Goal: Task Accomplishment & Management: Manage account settings

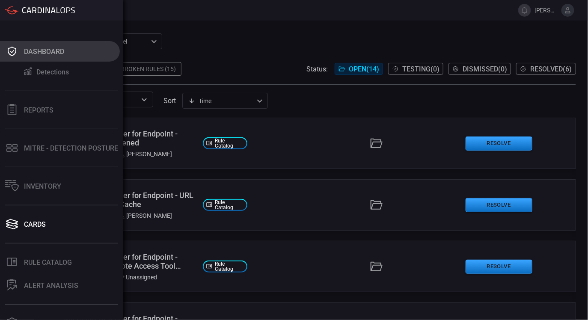
click at [22, 54] on button "Dashboard" at bounding box center [60, 51] width 120 height 21
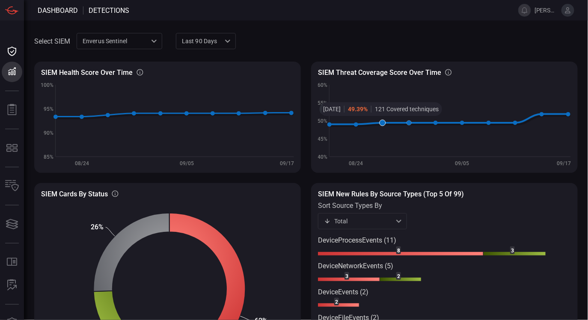
scroll to position [70, 0]
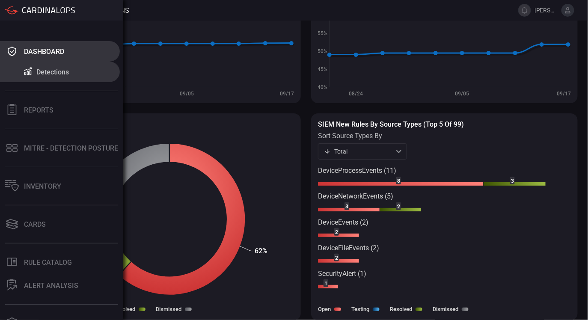
click at [50, 51] on div "Dashboard" at bounding box center [44, 51] width 40 height 8
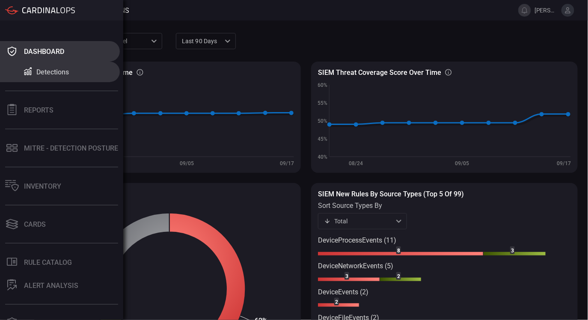
click at [16, 47] on icon at bounding box center [12, 51] width 14 height 12
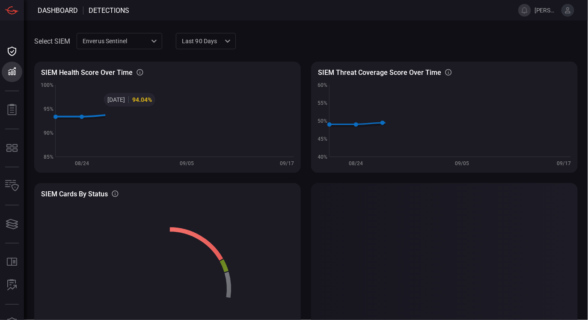
scroll to position [70, 0]
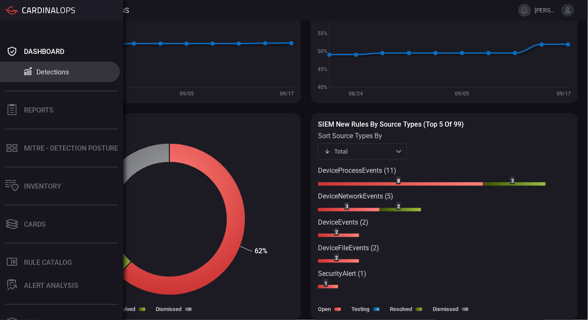
click at [47, 69] on div "Detections" at bounding box center [52, 72] width 33 height 8
click at [64, 72] on div "Detections" at bounding box center [52, 72] width 33 height 8
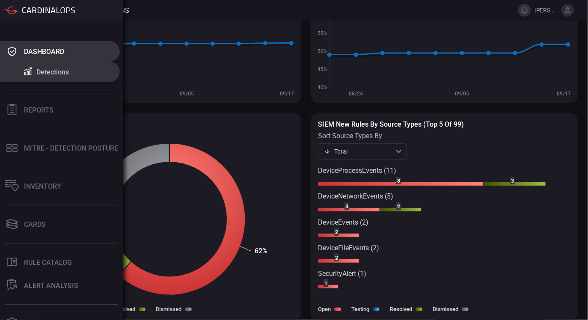
click at [52, 50] on div "Dashboard" at bounding box center [44, 51] width 40 height 8
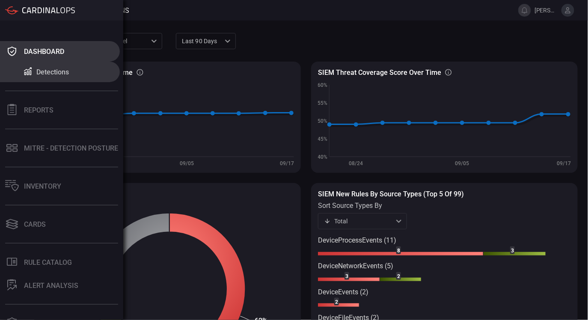
click at [26, 50] on div "Dashboard" at bounding box center [44, 51] width 40 height 8
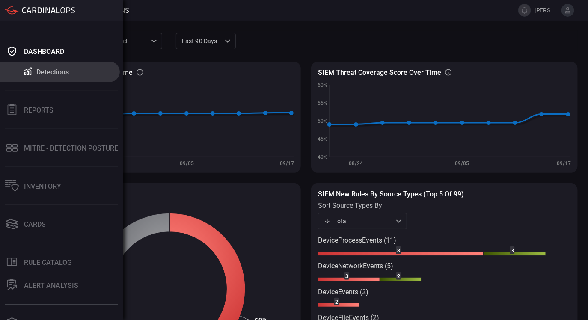
click at [35, 76] on button "Detections" at bounding box center [60, 72] width 120 height 21
click at [45, 68] on div "Detections" at bounding box center [52, 72] width 33 height 8
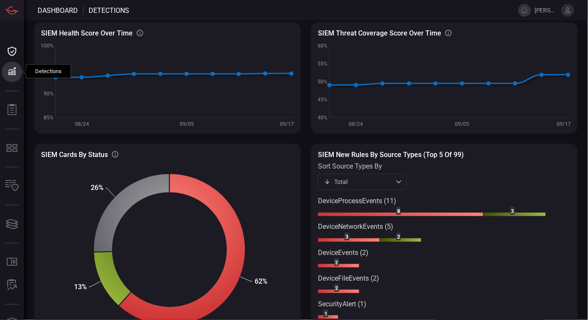
scroll to position [37, 0]
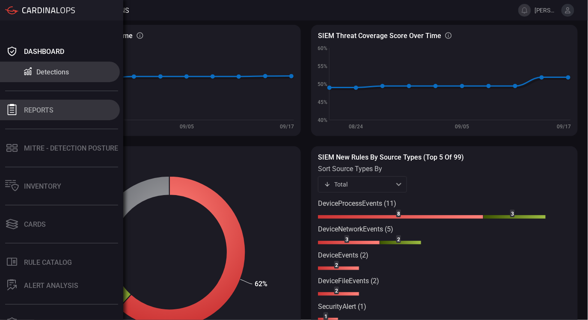
click at [33, 109] on div "Reports" at bounding box center [39, 110] width 30 height 8
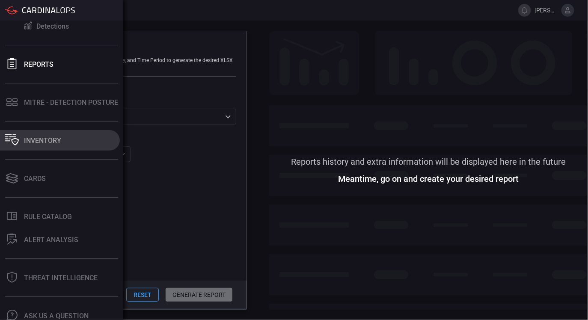
scroll to position [43, 0]
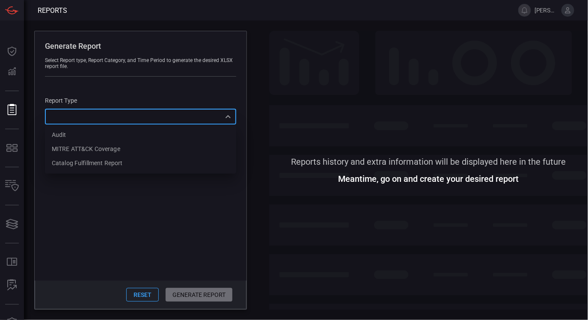
click at [179, 122] on div "​ Audit MITRE ATT&CK Coverage Catalog fulfillment report ​" at bounding box center [140, 117] width 191 height 16
click at [146, 199] on div at bounding box center [294, 160] width 588 height 320
click at [122, 145] on div "SIEM Enverus Sentinel c91b43ff-c123-4683-be2e-f803907a5556 ​" at bounding box center [88, 148] width 86 height 27
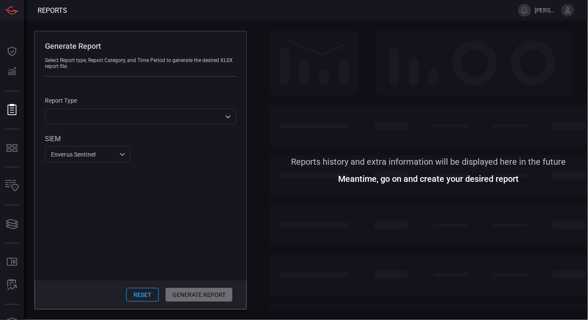
click at [123, 147] on div "Enverus Sentinel c91b43ff-c123-4683-be2e-f803907a5556 ​" at bounding box center [88, 154] width 86 height 16
click at [148, 158] on div at bounding box center [294, 160] width 588 height 320
click at [110, 155] on div "Enverus Sentinel c91b43ff-c123-4683-be2e-f803907a5556 ​" at bounding box center [88, 154] width 86 height 16
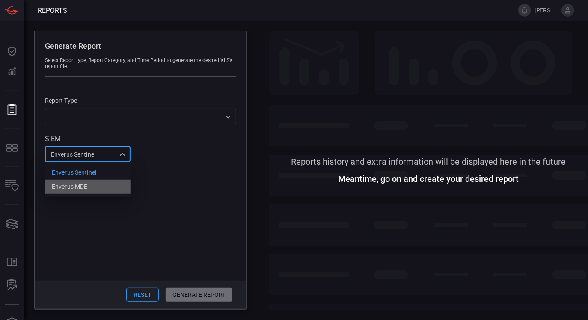
click at [97, 185] on li "Enverus MDE" at bounding box center [88, 187] width 86 height 14
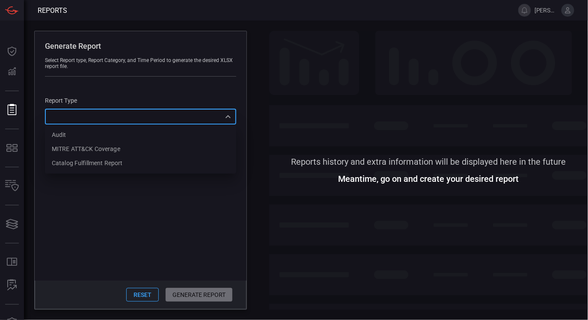
click at [151, 118] on div "​ Audit MITRE ATT&CK Coverage Catalog fulfillment report ​" at bounding box center [140, 117] width 191 height 16
click at [121, 185] on div at bounding box center [294, 160] width 588 height 320
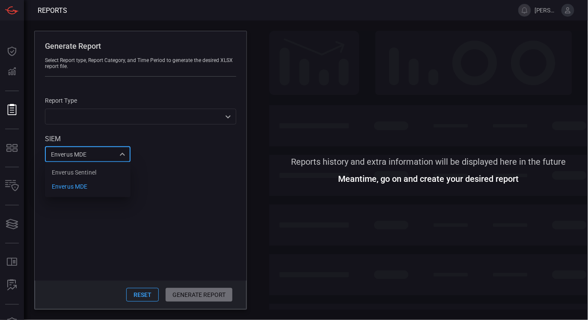
click at [125, 158] on div "Enverus MDE bf66557a-6948-430c-a79d-83d47c1d8503 Enverus Sentinel Enverus MDE ​" at bounding box center [88, 154] width 86 height 16
click at [110, 171] on li "Enverus Sentinel" at bounding box center [88, 173] width 86 height 14
type input "c91b43ff-c123-4683-be2e-f803907a5556"
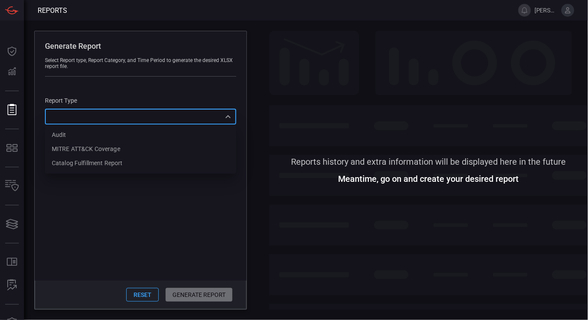
click at [151, 119] on div "​ Audit MITRE ATT&CK Coverage Catalog fulfillment report ​" at bounding box center [140, 117] width 191 height 16
click at [149, 197] on div at bounding box center [294, 160] width 588 height 320
click at [92, 117] on div "​ Audit MITRE ATT&CK Coverage Catalog fulfillment report ​" at bounding box center [140, 117] width 191 height 16
click at [66, 218] on div at bounding box center [294, 160] width 588 height 320
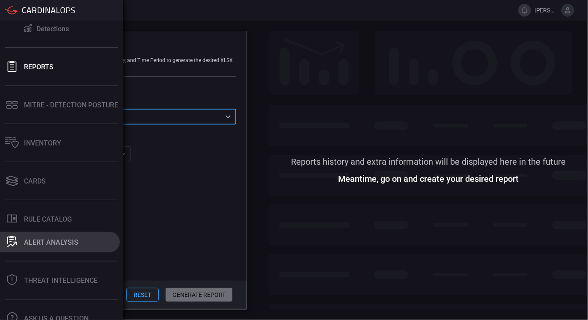
scroll to position [74, 0]
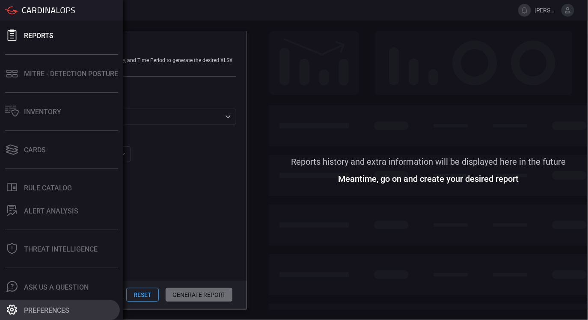
click at [44, 311] on div "Preferences" at bounding box center [46, 310] width 45 height 8
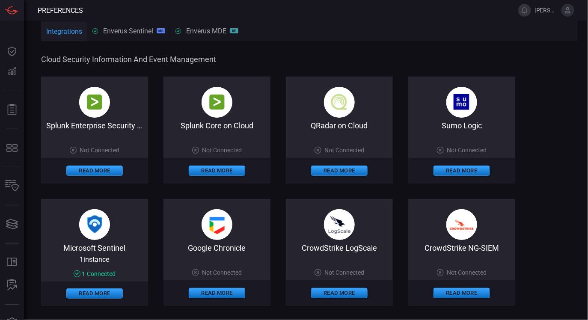
click at [114, 31] on div "Enverus Sentinel MS" at bounding box center [128, 31] width 73 height 8
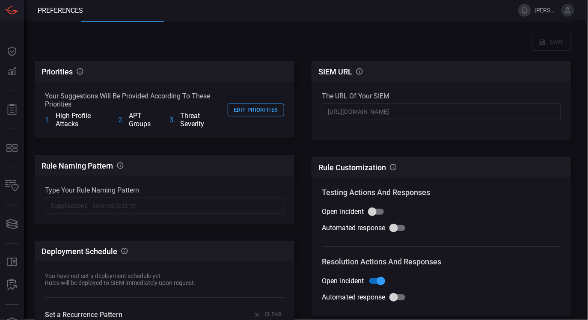
scroll to position [0, 6]
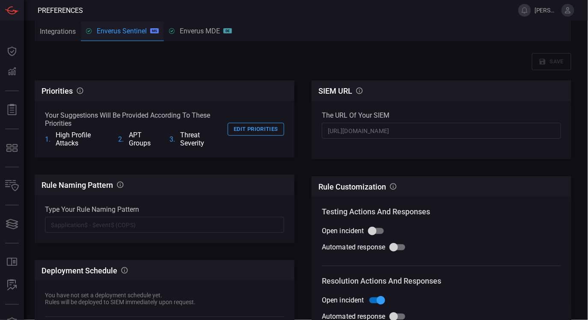
click at [207, 32] on div "Enverus MDE DE" at bounding box center [200, 31] width 63 height 8
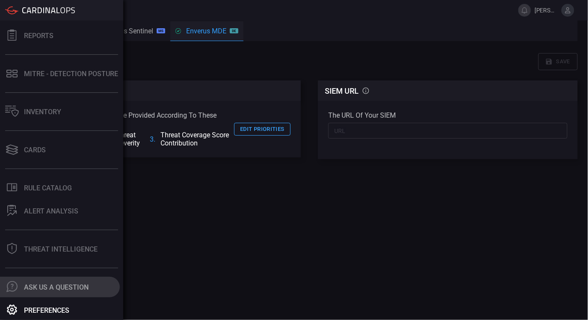
click at [39, 285] on div "Ask Us A Question" at bounding box center [56, 287] width 65 height 8
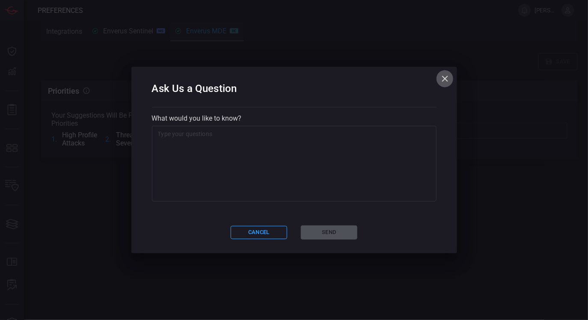
click at [448, 77] on icon "button" at bounding box center [445, 79] width 10 height 10
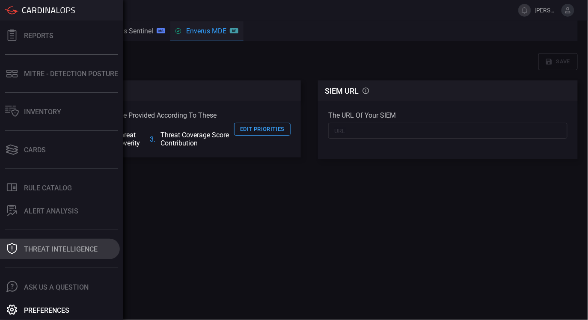
click at [64, 246] on div "Threat Intelligence" at bounding box center [61, 249] width 74 height 8
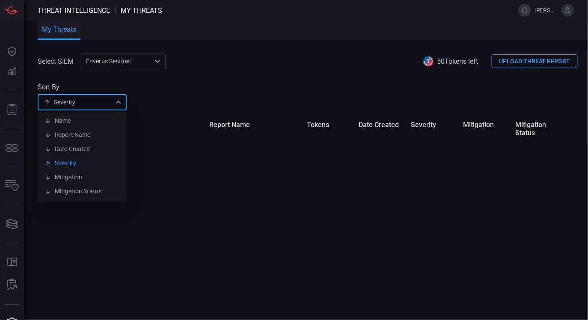
click at [119, 102] on div "Severity severity Name Report Name Date Created Severity Mitigation Mitigation …" at bounding box center [82, 103] width 89 height 16
click at [145, 91] on div at bounding box center [294, 160] width 588 height 320
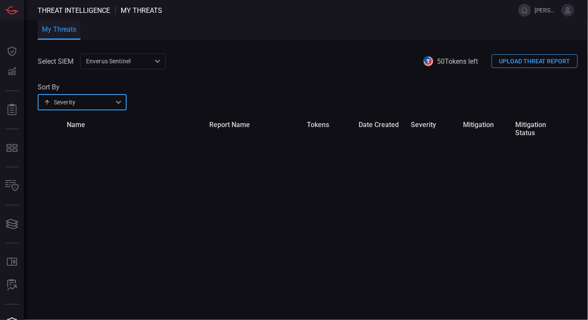
click at [116, 104] on div "Severity severity ​" at bounding box center [82, 103] width 89 height 16
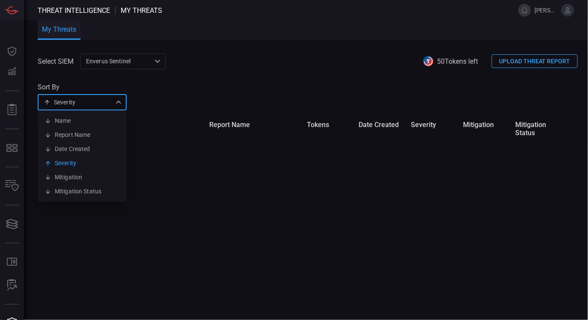
click at [153, 89] on div at bounding box center [294, 160] width 588 height 320
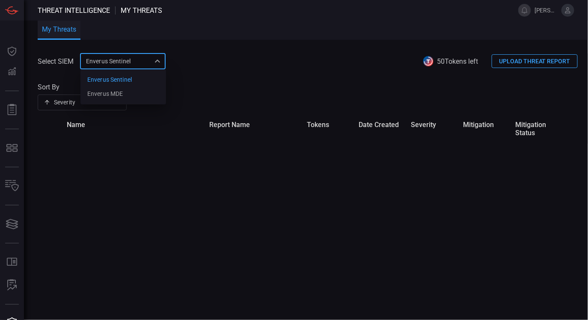
click at [157, 55] on div "Enverus Sentinel c91b43ff-c123-4683-be2e-f803907a5556 Enverus Sentinel Enverus …" at bounding box center [123, 61] width 86 height 16
click at [190, 58] on div at bounding box center [294, 160] width 588 height 320
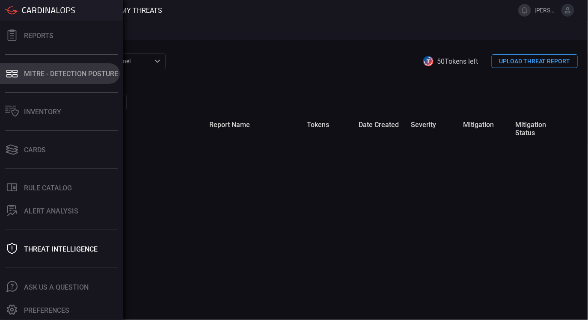
click at [61, 79] on button "MITRE - Detection Posture" at bounding box center [60, 73] width 120 height 21
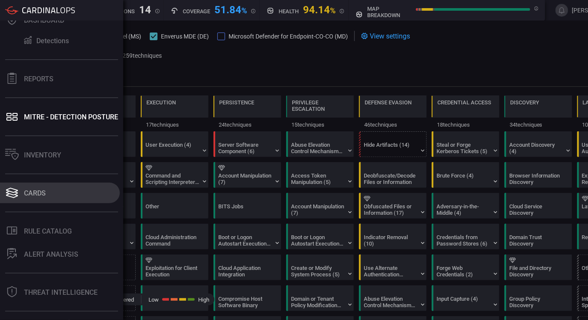
scroll to position [21, 0]
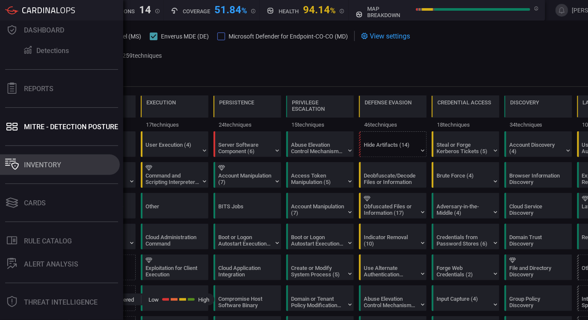
click at [69, 163] on button "Inventory" at bounding box center [60, 164] width 120 height 21
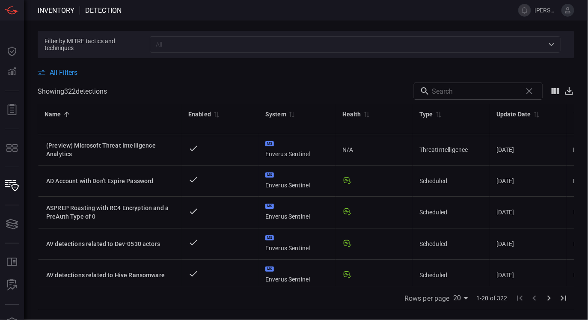
click at [178, 43] on input "text" at bounding box center [348, 44] width 392 height 11
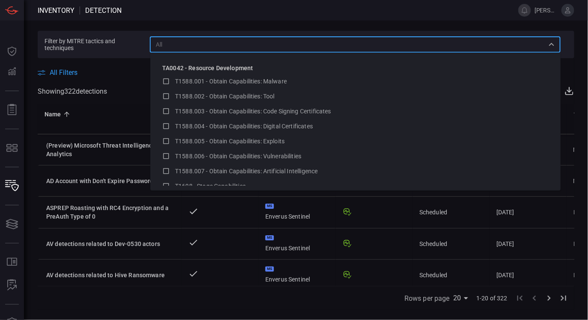
scroll to position [1187, 0]
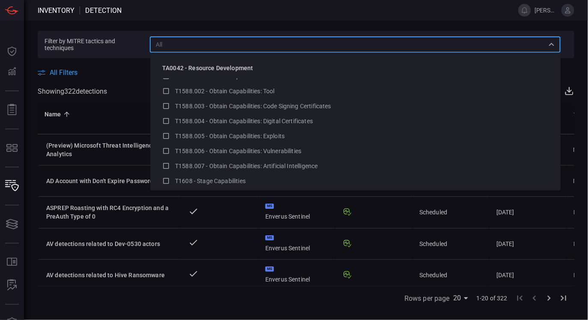
click at [123, 63] on span at bounding box center [306, 63] width 537 height 10
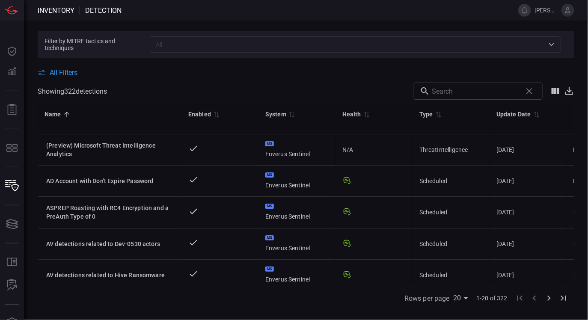
click at [129, 111] on div "Name 0" at bounding box center [110, 114] width 130 height 10
click at [558, 94] on icon "Show/Hide columns" at bounding box center [556, 91] width 8 height 6
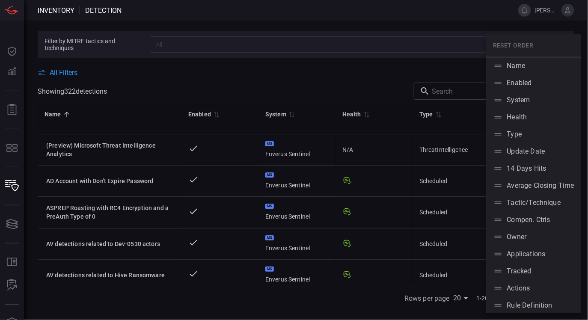
click at [277, 84] on div at bounding box center [294, 160] width 588 height 320
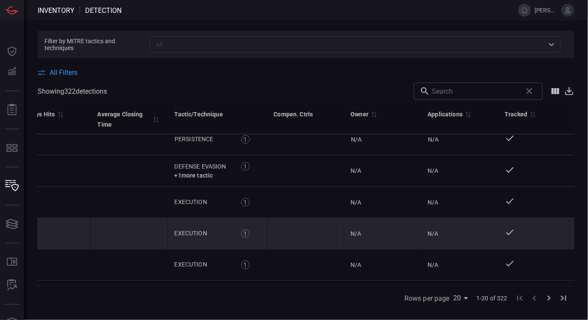
scroll to position [0, 553]
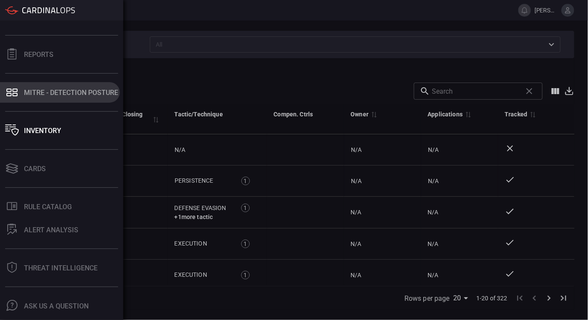
click at [59, 98] on button "MITRE - Detection Posture" at bounding box center [60, 92] width 120 height 21
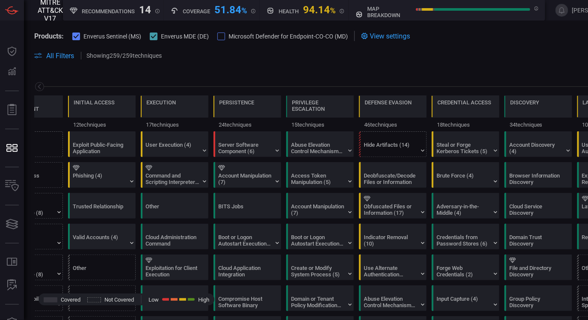
click at [151, 43] on span at bounding box center [324, 45] width 581 height 9
click at [153, 38] on icon at bounding box center [154, 36] width 6 height 4
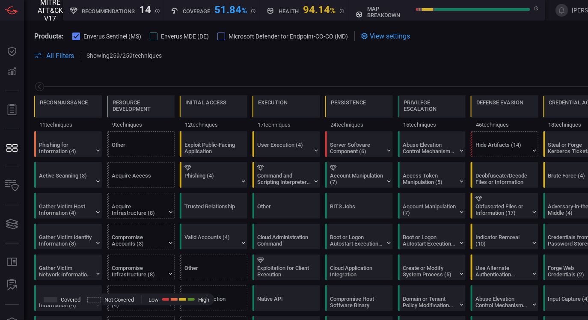
scroll to position [0, 112]
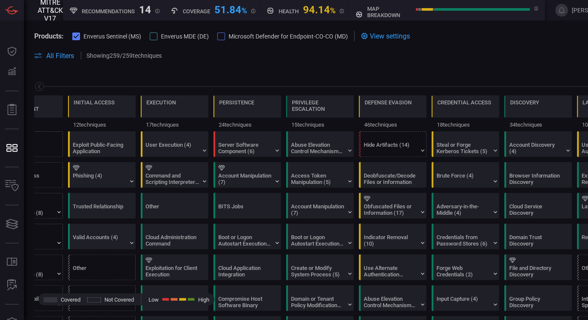
click at [153, 38] on div at bounding box center [154, 37] width 8 height 8
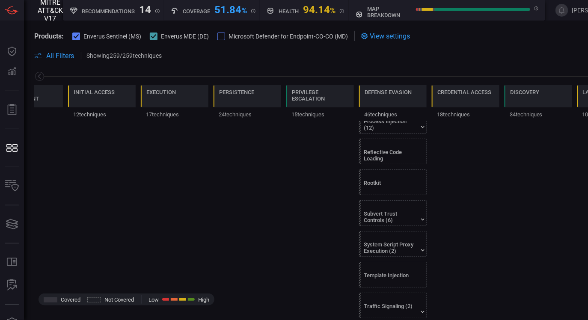
scroll to position [1145, 0]
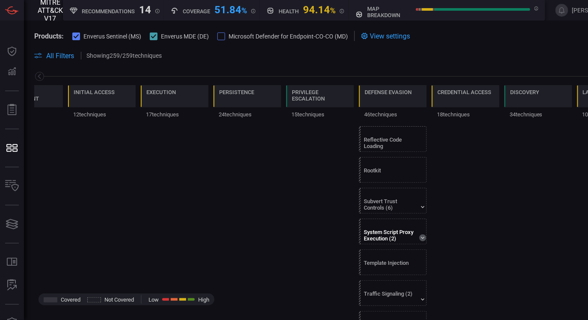
click at [424, 236] on icon at bounding box center [422, 237] width 7 height 7
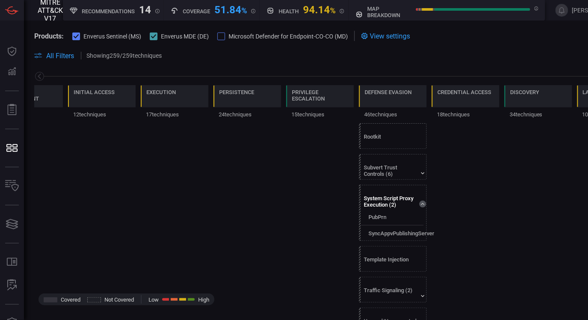
scroll to position [1182, 0]
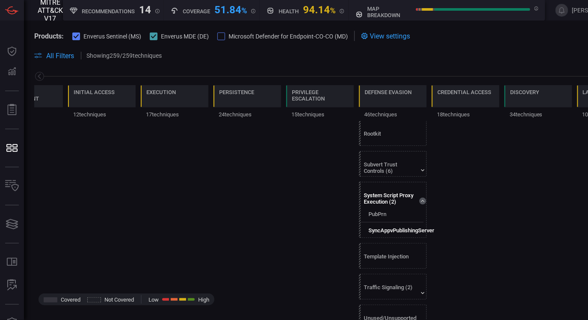
click at [398, 228] on label "SyncAppvPublishingServer" at bounding box center [401, 230] width 66 height 6
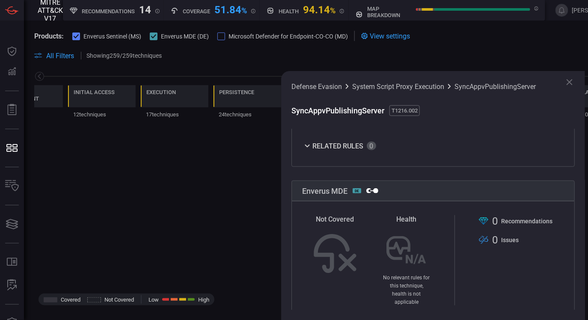
scroll to position [310, 0]
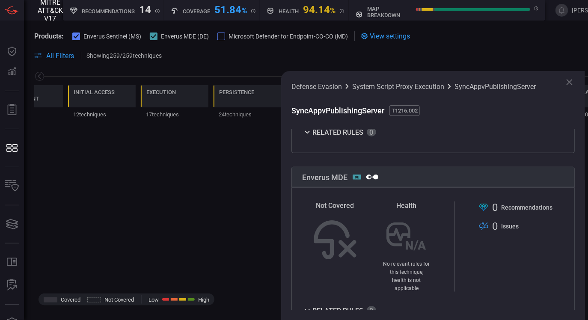
click at [568, 82] on icon at bounding box center [569, 82] width 10 height 10
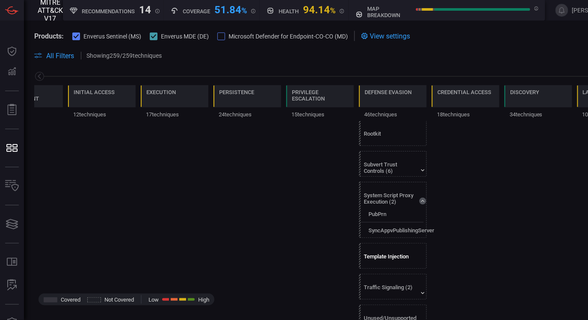
click at [407, 260] on div "Template Injection" at bounding box center [390, 259] width 53 height 13
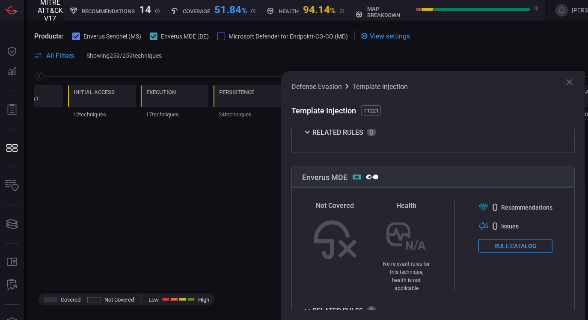
click at [570, 77] on icon at bounding box center [569, 82] width 10 height 10
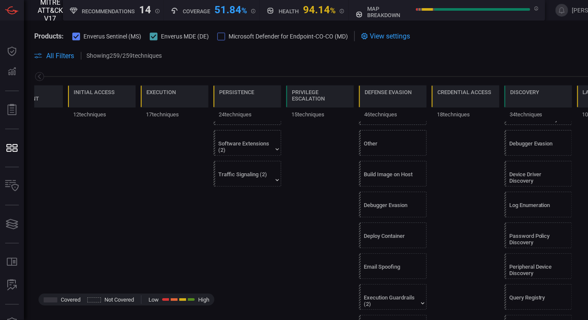
scroll to position [704, 0]
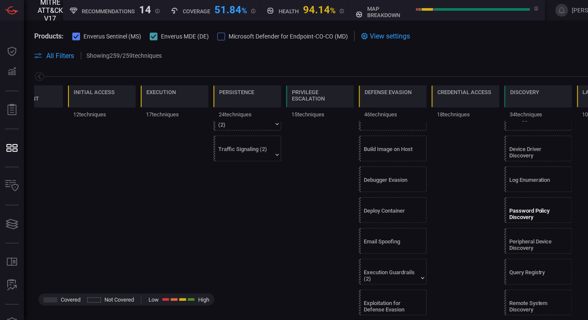
click at [531, 208] on div "Password Policy Discovery" at bounding box center [535, 214] width 53 height 13
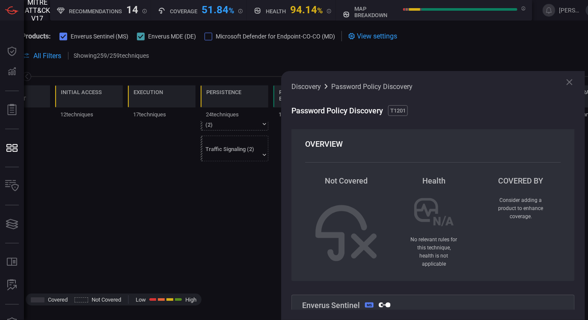
scroll to position [0, 0]
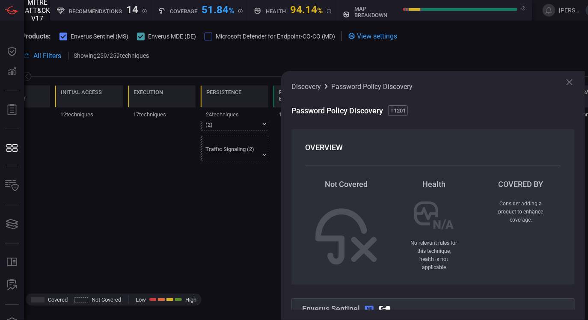
click at [570, 80] on icon at bounding box center [569, 82] width 10 height 10
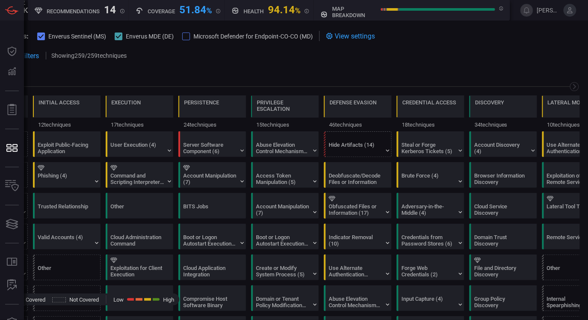
scroll to position [0, 36]
click at [236, 151] on div "Server Software Component (6)" at bounding box center [214, 144] width 68 height 25
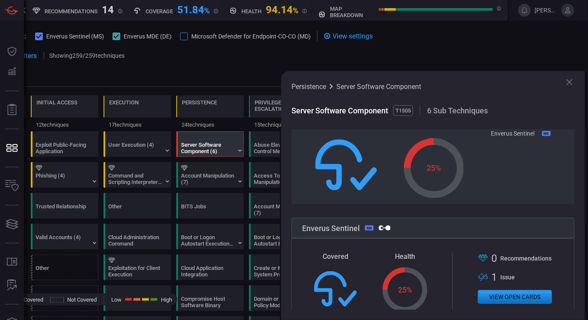
scroll to position [0, 0]
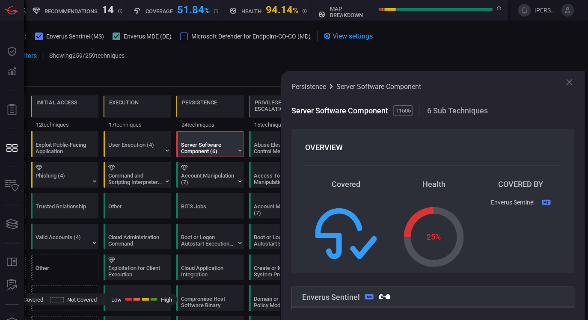
click at [576, 84] on div "Persistence Server Software Component Server Software Component T1505 6 Sub Tec…" at bounding box center [433, 195] width 304 height 249
click at [572, 83] on icon at bounding box center [569, 82] width 10 height 10
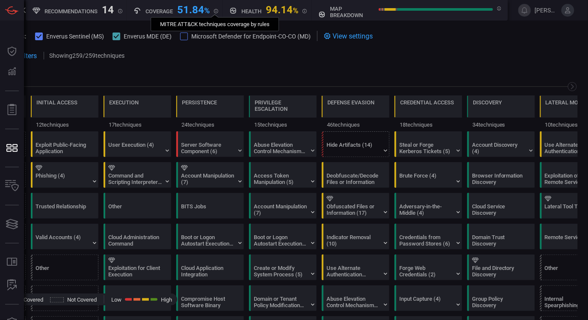
click at [214, 11] on icon at bounding box center [216, 11] width 4 height 4
click at [215, 11] on icon at bounding box center [216, 11] width 4 height 4
click at [391, 10] on div "map breakdown" at bounding box center [409, 9] width 183 height 18
click at [323, 14] on icon at bounding box center [322, 15] width 6 height 6
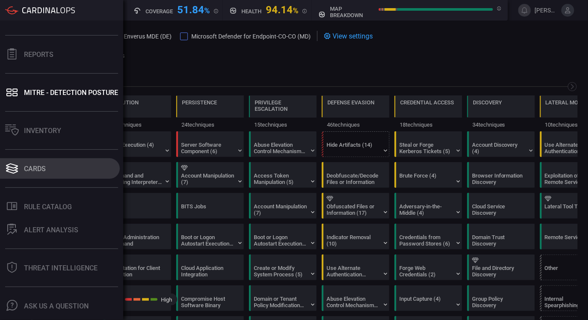
scroll to position [74, 0]
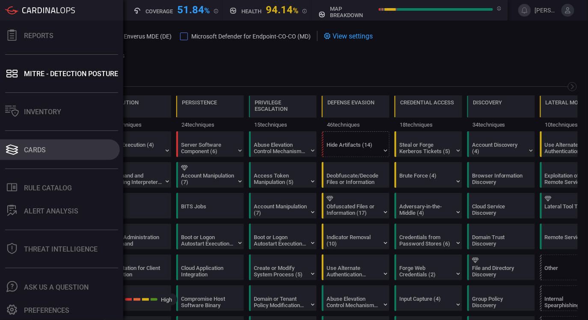
click at [56, 152] on button "Cards" at bounding box center [60, 149] width 120 height 21
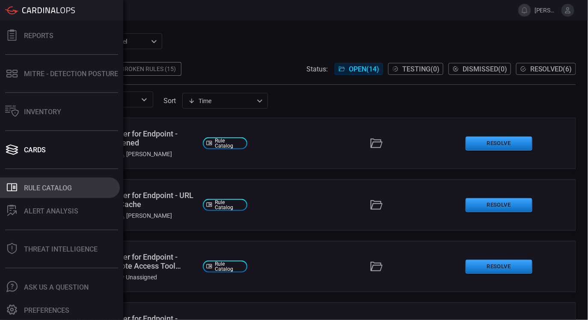
click at [68, 189] on div "Rule Catalog" at bounding box center [48, 188] width 48 height 8
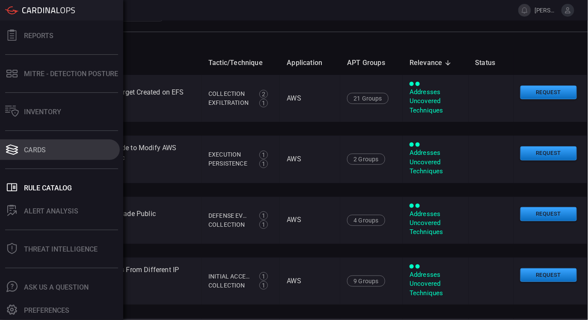
click at [60, 155] on button "Cards" at bounding box center [60, 149] width 120 height 21
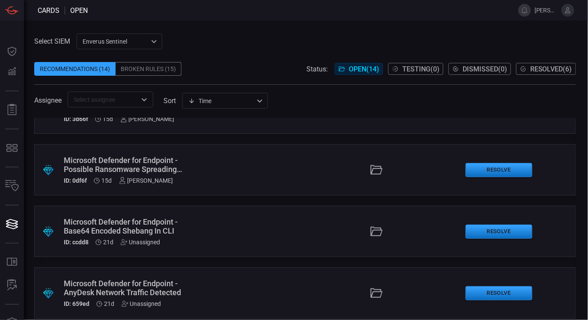
scroll to position [660, 0]
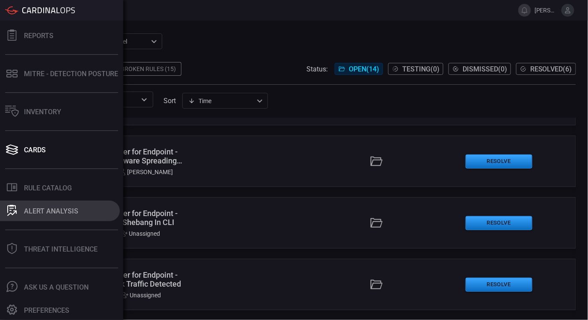
click at [48, 214] on div "ALERT ANALYSIS" at bounding box center [51, 211] width 54 height 8
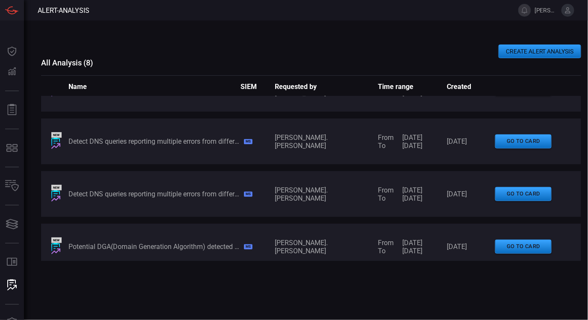
scroll to position [90, 0]
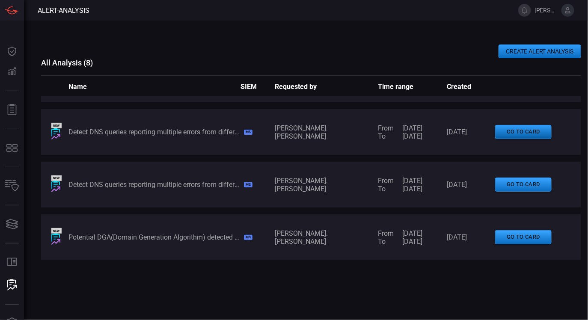
click at [516, 134] on button "go to card" at bounding box center [523, 132] width 56 height 14
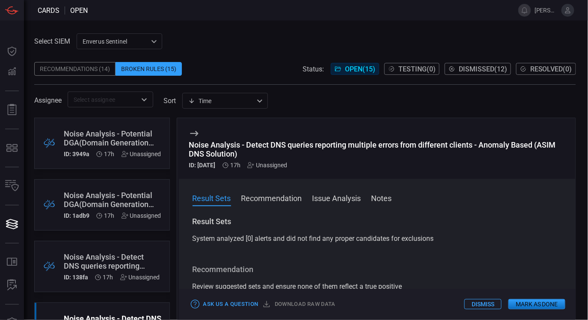
click at [207, 198] on button "Result Sets" at bounding box center [212, 198] width 39 height 10
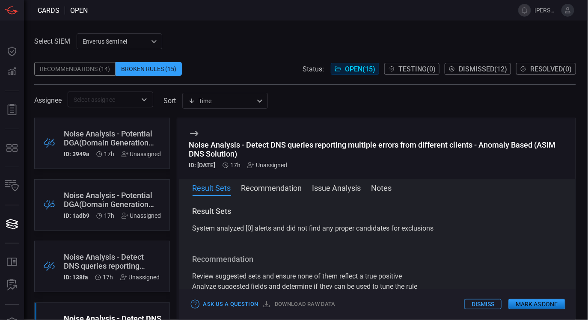
scroll to position [11, 0]
click at [259, 182] on button "Recommendation" at bounding box center [271, 187] width 61 height 10
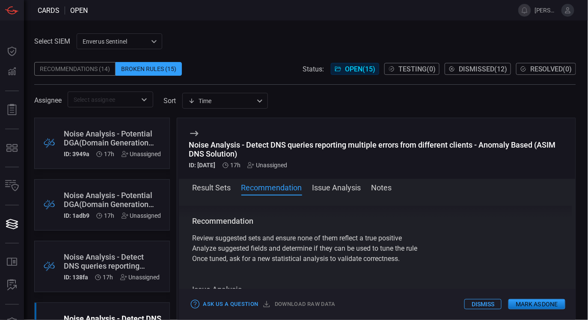
scroll to position [39, 0]
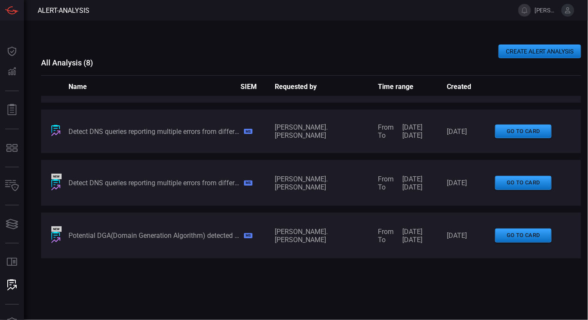
scroll to position [92, 0]
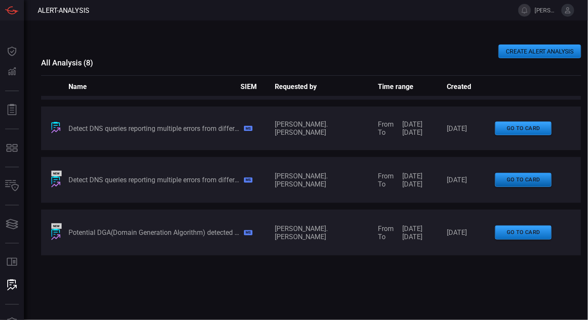
click at [532, 187] on button "go to card" at bounding box center [523, 180] width 56 height 14
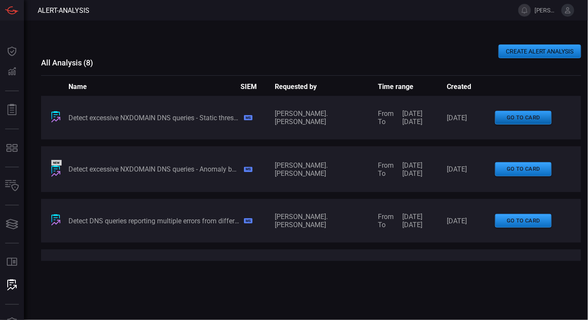
click at [517, 115] on button "go to card" at bounding box center [523, 118] width 56 height 14
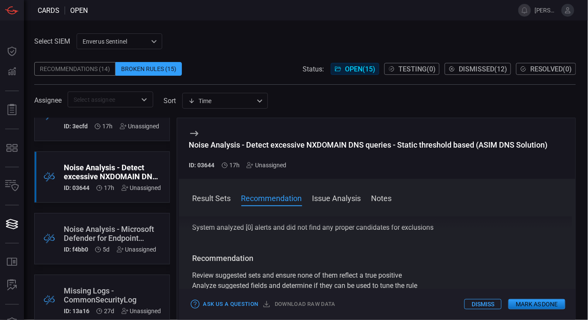
scroll to position [271, 0]
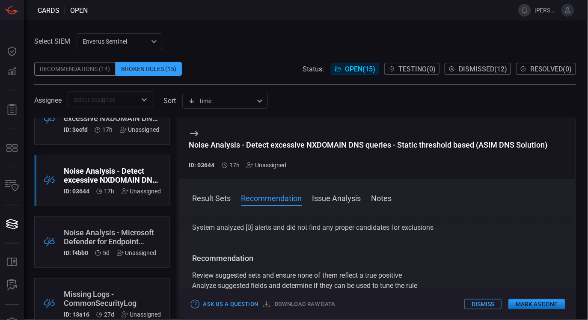
click at [124, 232] on div "Noise Analysis - Microsoft Defender for Endpoint Monitoring Task Scheduling" at bounding box center [110, 237] width 93 height 18
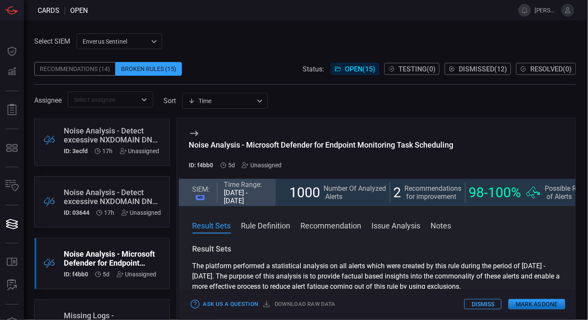
scroll to position [236, 0]
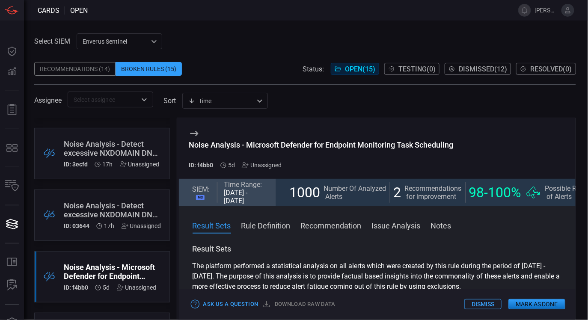
click at [131, 210] on div "Noise Analysis - Detect excessive NXDOMAIN DNS queries - Static threshold based…" at bounding box center [113, 210] width 98 height 18
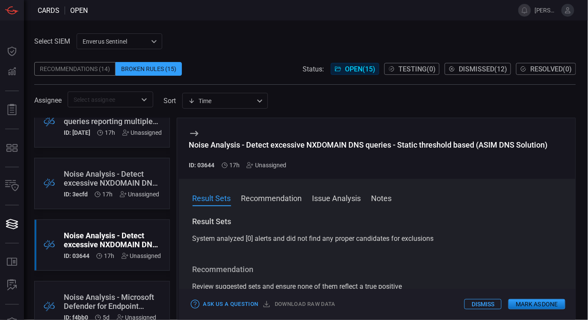
scroll to position [203, 0]
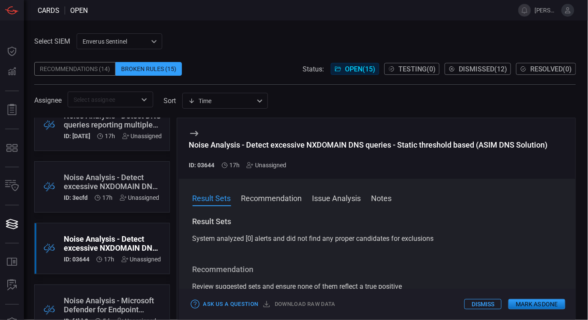
click at [267, 202] on button "Recommendation" at bounding box center [271, 198] width 61 height 10
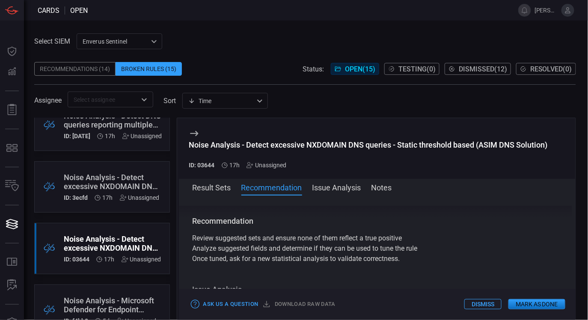
scroll to position [39, 0]
click at [338, 188] on button "Issue Analysis" at bounding box center [336, 187] width 49 height 10
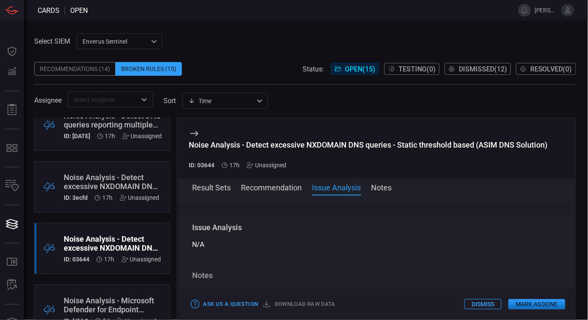
scroll to position [107, 0]
click at [212, 193] on span at bounding box center [377, 199] width 397 height 14
click at [209, 185] on button "Result Sets" at bounding box center [212, 187] width 39 height 10
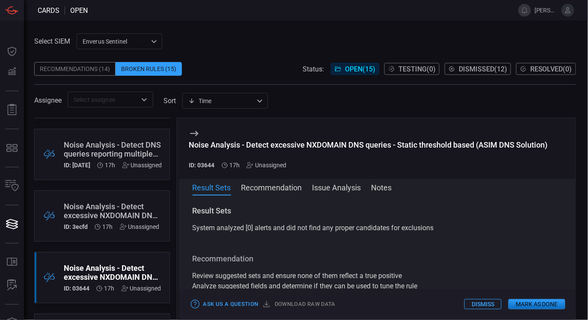
scroll to position [172, 0]
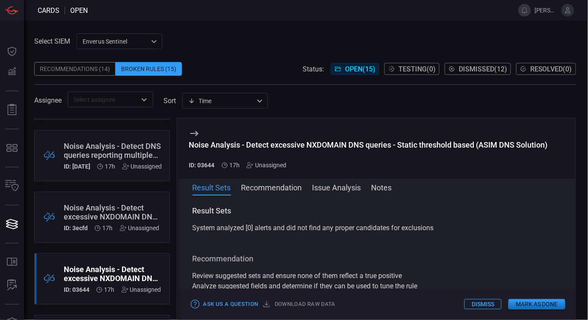
click at [125, 221] on div "Noise Analysis - Detect excessive NXDOMAIN DNS queries - Anomaly based (ASIM DN…" at bounding box center [112, 217] width 96 height 28
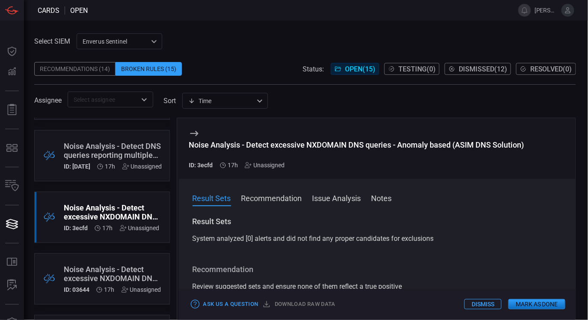
click at [288, 196] on button "Recommendation" at bounding box center [271, 198] width 61 height 10
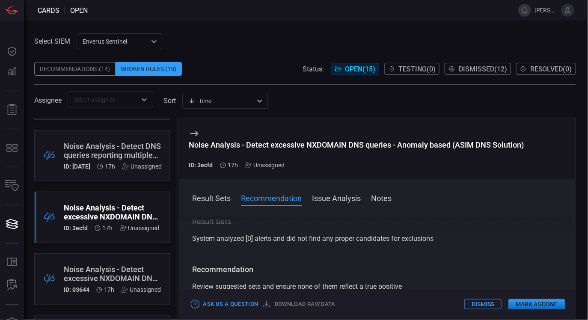
scroll to position [11, 0]
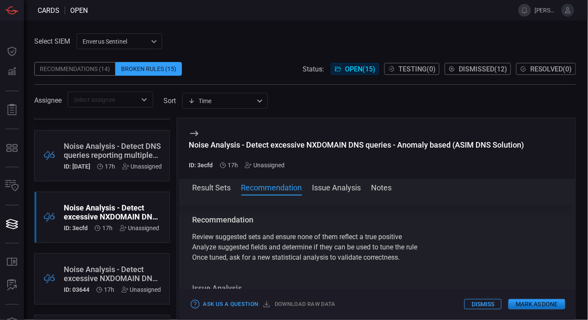
click at [218, 192] on button "Result Sets" at bounding box center [212, 187] width 39 height 10
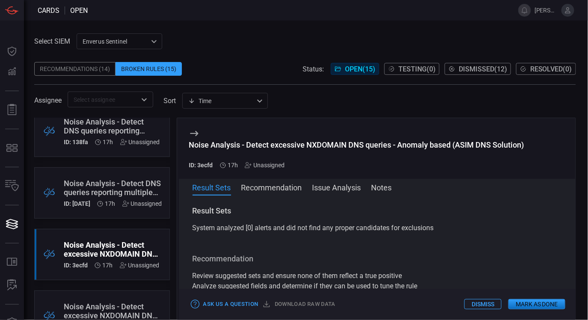
scroll to position [131, 0]
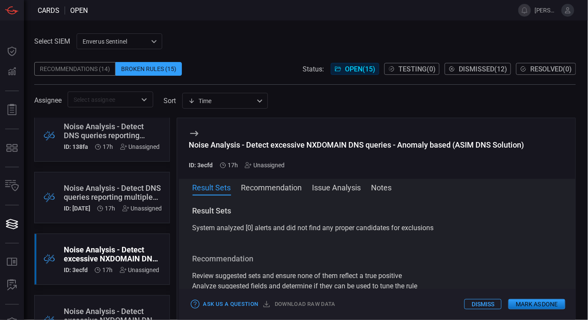
click at [126, 192] on div "Noise Analysis - Detect DNS queries reporting multiple errors from different cl…" at bounding box center [113, 193] width 98 height 18
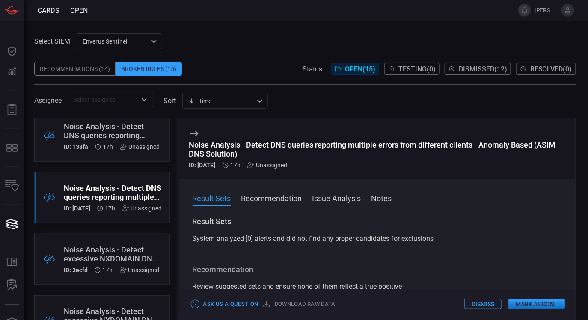
click at [269, 198] on button "Recommendation" at bounding box center [271, 198] width 61 height 10
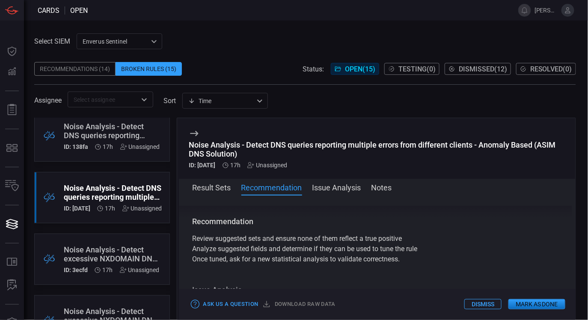
scroll to position [39, 0]
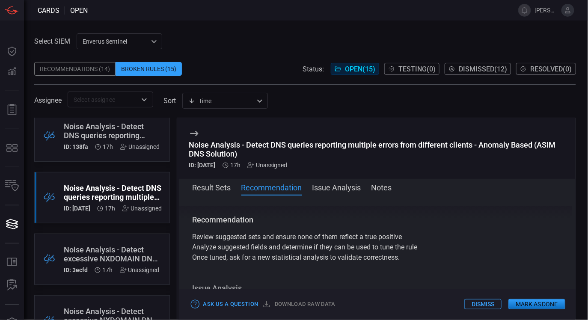
click at [328, 183] on button "Issue Analysis" at bounding box center [336, 187] width 49 height 10
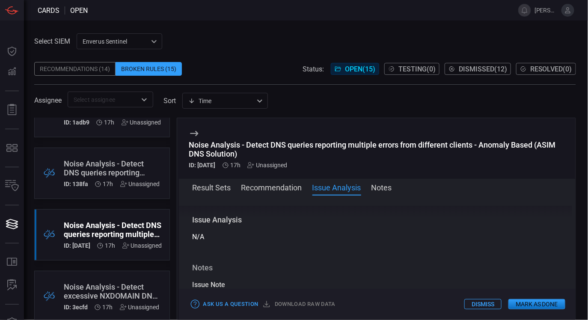
scroll to position [86, 0]
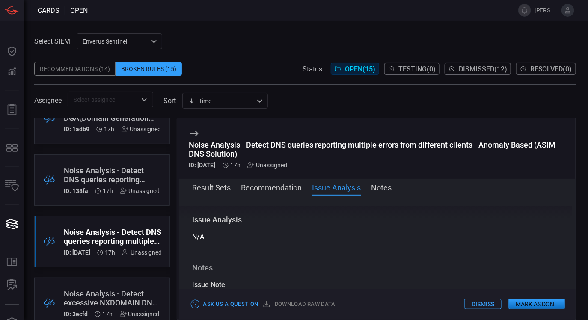
click at [86, 174] on div "Noise Analysis - Detect DNS queries reporting multiple errors from different cl…" at bounding box center [112, 175] width 96 height 18
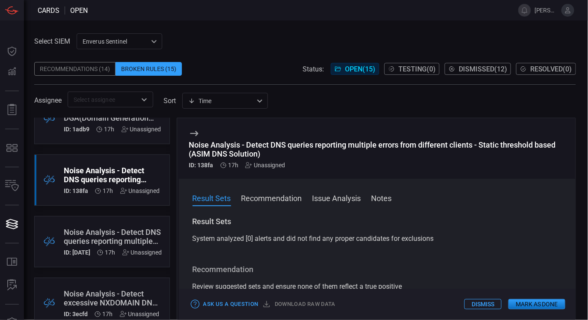
click at [264, 202] on button "Recommendation" at bounding box center [271, 198] width 61 height 10
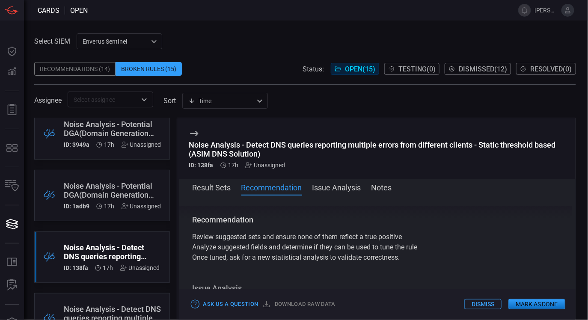
click at [92, 197] on div "Noise Analysis - Potential DGA(Domain Generation Algorithm) detected via Repeti…" at bounding box center [113, 190] width 98 height 18
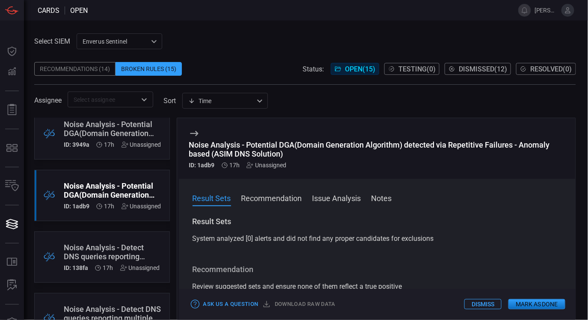
click at [275, 204] on span at bounding box center [377, 210] width 397 height 14
click at [283, 188] on div "Result Sets Recommendation Issue Analysis Notes Result Sets System analyzed [0]…" at bounding box center [377, 249] width 397 height 141
click at [291, 203] on span at bounding box center [377, 210] width 397 height 14
click at [291, 199] on button "Recommendation" at bounding box center [271, 198] width 61 height 10
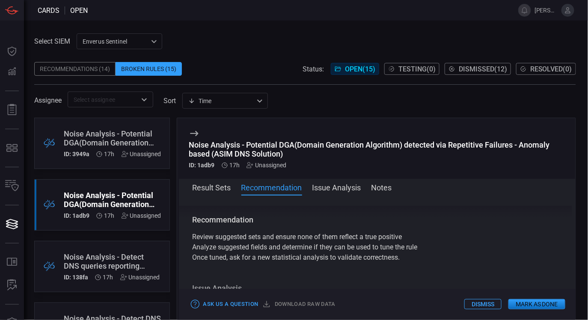
click at [131, 137] on div "Noise Analysis - Potential DGA(Domain Generation Algorithm) detected via Repeti…" at bounding box center [113, 138] width 98 height 18
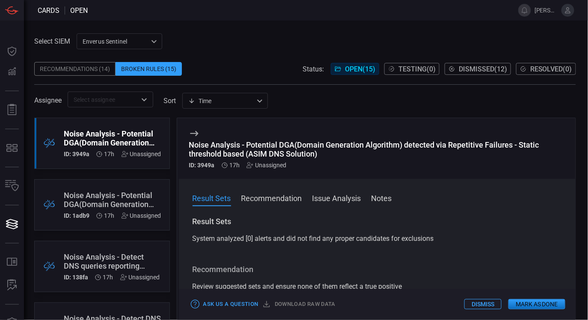
click at [282, 197] on button "Recommendation" at bounding box center [271, 198] width 61 height 10
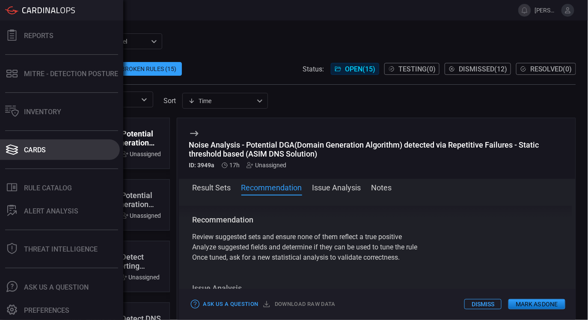
click at [31, 152] on div "Cards" at bounding box center [35, 150] width 22 height 8
click at [15, 150] on icon at bounding box center [12, 150] width 14 height 12
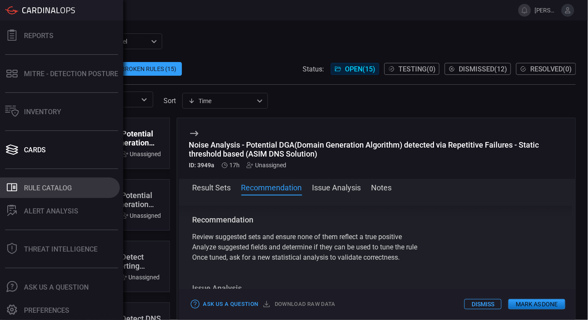
click at [47, 185] on div "Rule Catalog" at bounding box center [48, 188] width 48 height 8
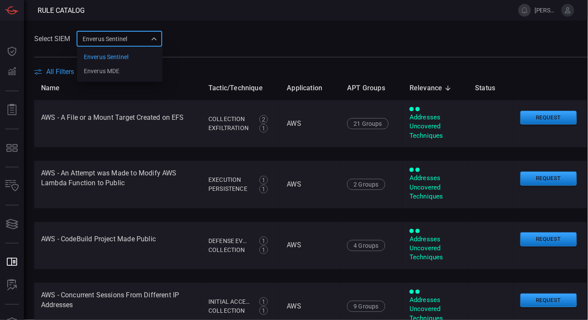
click at [128, 42] on div "Enverus Sentinel c91b43ff-c123-4683-be2e-f803907a5556 Enverus Sentinel Enverus …" at bounding box center [120, 39] width 86 height 16
click at [128, 68] on li "Enverus MDE" at bounding box center [120, 71] width 86 height 14
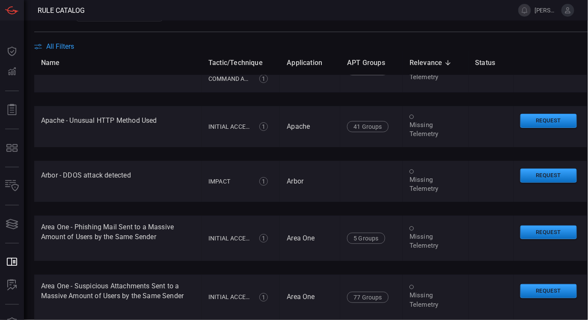
click at [62, 50] on span "All Filters" at bounding box center [60, 46] width 28 height 8
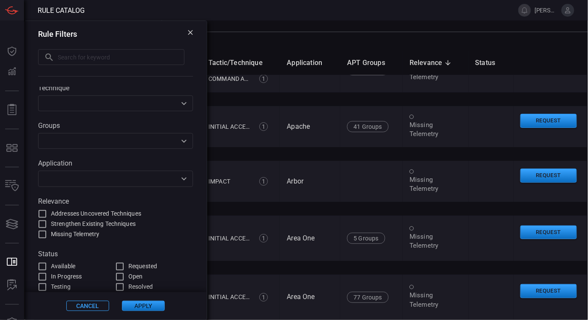
click at [125, 212] on span "Addresses Uncovered Techniques" at bounding box center [96, 213] width 90 height 9
click at [47, 212] on input "Addresses Uncovered Techniques" at bounding box center [42, 214] width 10 height 10
checkbox input "true"
click at [153, 308] on button "Apply" at bounding box center [143, 306] width 43 height 10
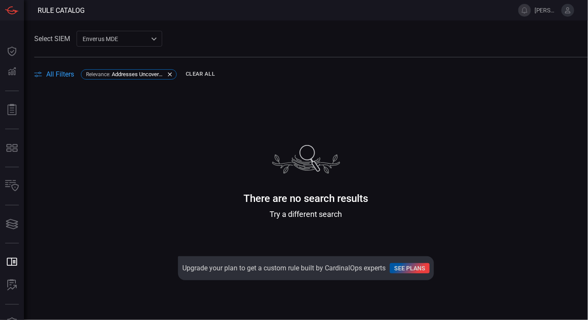
click at [151, 40] on div "Enverus MDE bf66557a-6948-430c-a79d-83d47c1d8503 ​" at bounding box center [120, 39] width 86 height 16
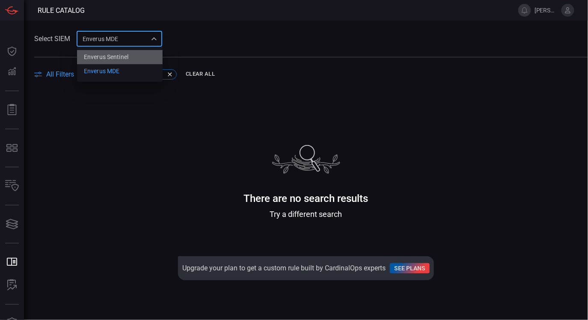
click at [144, 60] on li "Enverus Sentinel" at bounding box center [120, 57] width 86 height 14
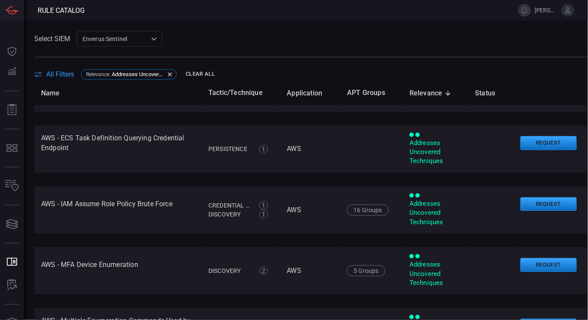
scroll to position [216, 0]
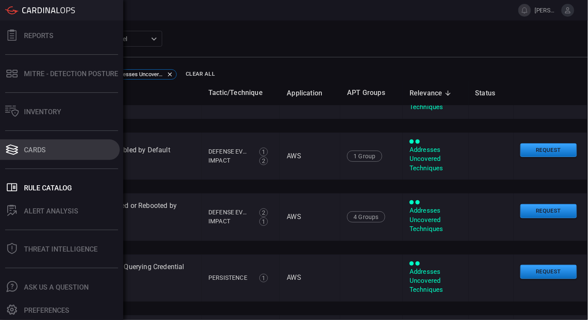
click at [76, 145] on button "Cards" at bounding box center [60, 149] width 120 height 21
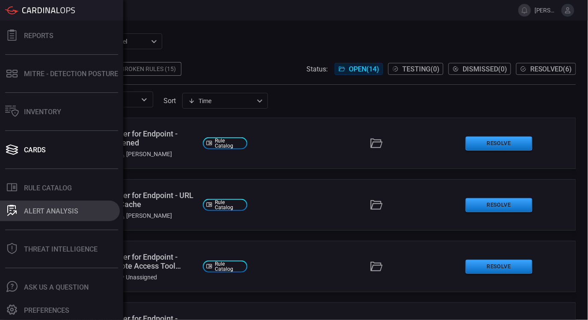
click at [26, 211] on div "ALERT ANALYSIS" at bounding box center [51, 211] width 54 height 8
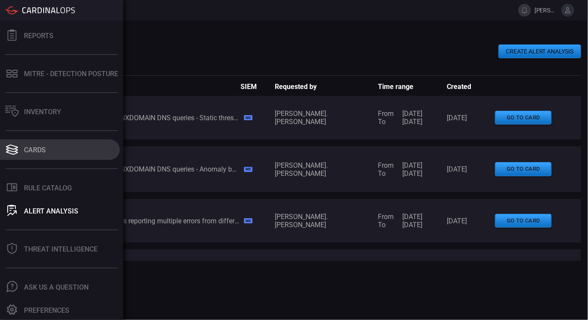
click at [53, 147] on button "Cards" at bounding box center [60, 149] width 120 height 21
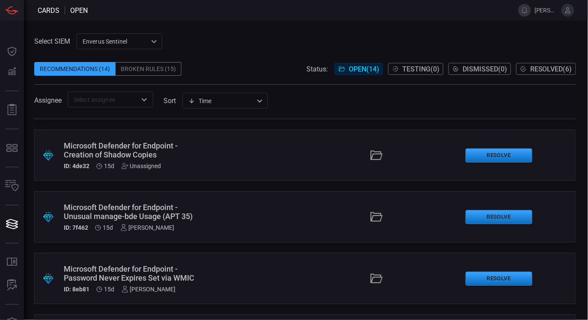
scroll to position [660, 0]
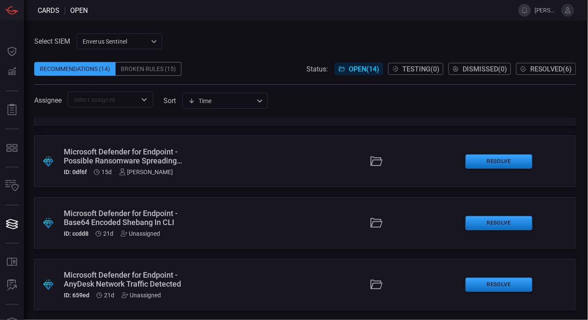
click at [157, 70] on div "Broken Rules (15)" at bounding box center [149, 69] width 66 height 14
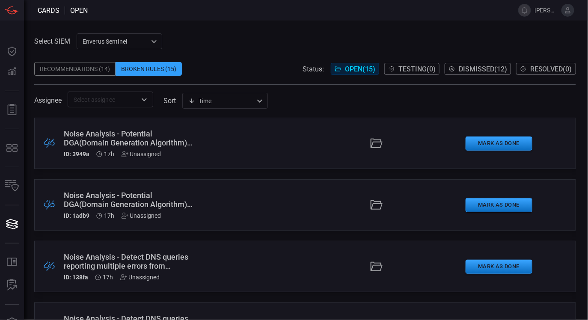
click at [170, 139] on div "Noise Analysis - Potential DGA(Domain Generation Algorithm) detected via Repeti…" at bounding box center [130, 138] width 132 height 18
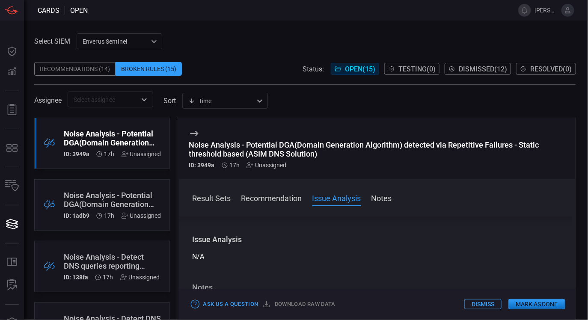
click at [264, 165] on div "Unassigned" at bounding box center [266, 165] width 40 height 7
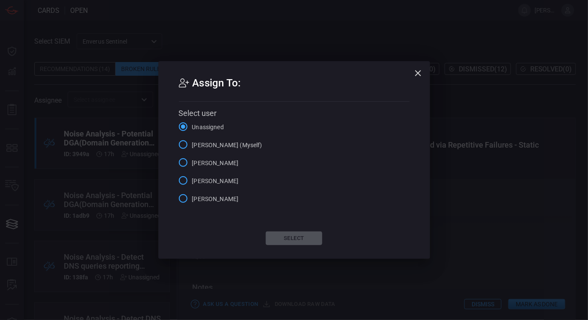
click at [417, 70] on icon "button" at bounding box center [418, 73] width 10 height 10
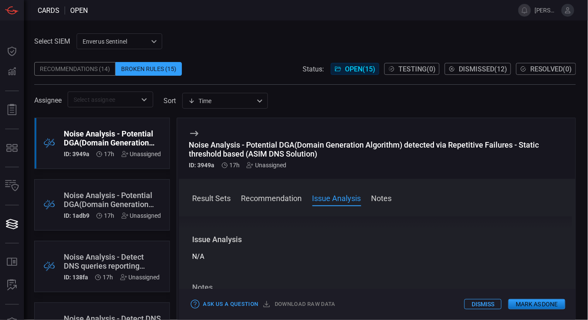
click at [128, 193] on div "Noise Analysis - Potential DGA(Domain Generation Algorithm) detected via Repeti…" at bounding box center [113, 200] width 98 height 18
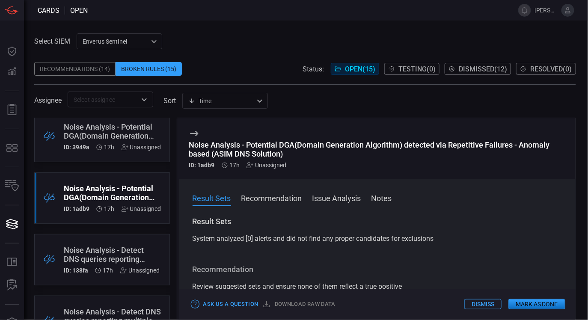
scroll to position [7, 0]
click at [115, 138] on div "Noise Analysis - Potential DGA(Domain Generation Algorithm) detected via Repeti…" at bounding box center [113, 131] width 98 height 18
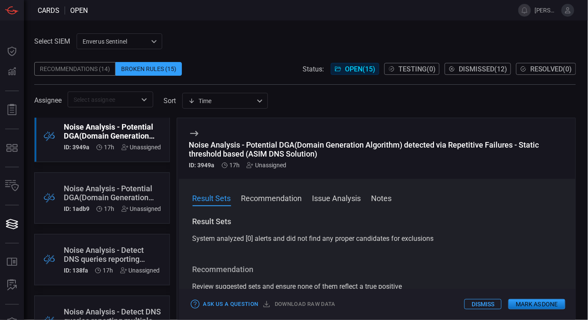
click at [101, 196] on div "Noise Analysis - Potential DGA(Domain Generation Algorithm) detected via Repeti…" at bounding box center [113, 193] width 98 height 18
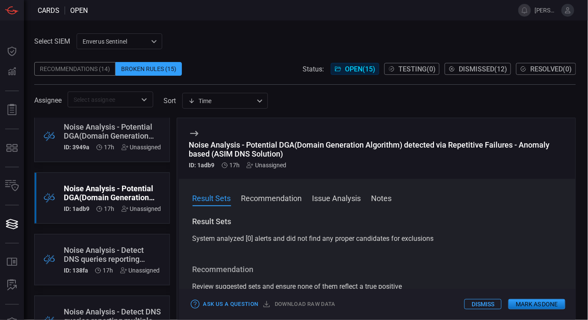
click at [261, 199] on button "Recommendation" at bounding box center [271, 198] width 61 height 10
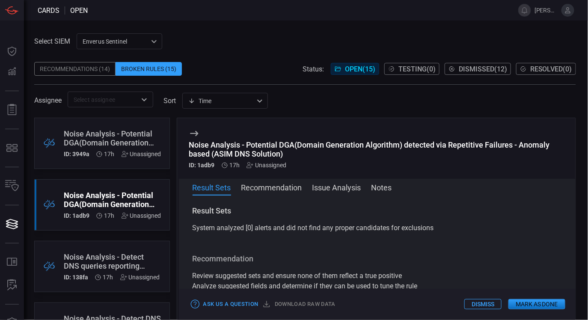
click at [101, 139] on div "Noise Analysis - Potential DGA(Domain Generation Algorithm) detected via Repeti…" at bounding box center [113, 138] width 98 height 18
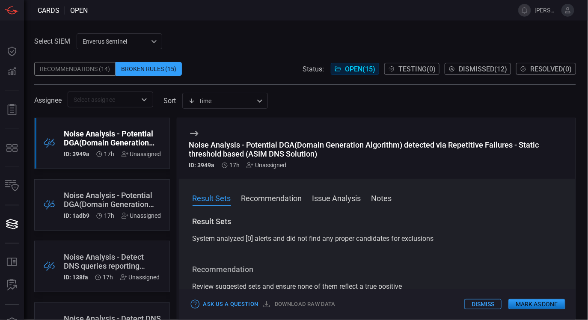
click at [121, 179] on div ".broken_cards_icon_0{fill:#39A4FF;} .broken_cards_icon_1{fill:none;stroke:#1918…" at bounding box center [102, 219] width 136 height 202
click at [107, 199] on div "Noise Analysis - Potential DGA(Domain Generation Algorithm) detected via Repeti…" at bounding box center [113, 200] width 98 height 18
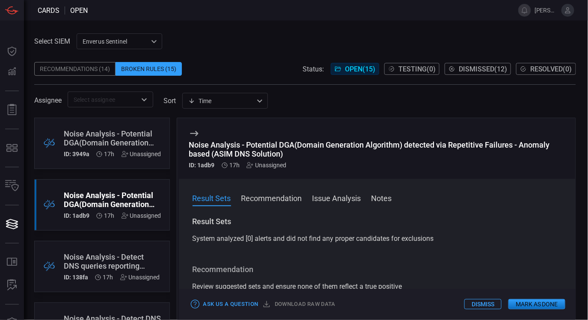
click at [112, 139] on div "Noise Analysis - Potential DGA(Domain Generation Algorithm) detected via Repeti…" at bounding box center [113, 138] width 98 height 18
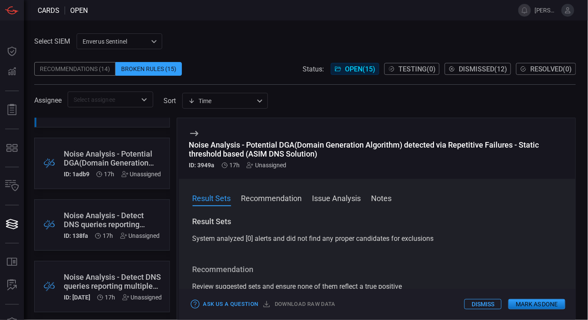
scroll to position [56, 0]
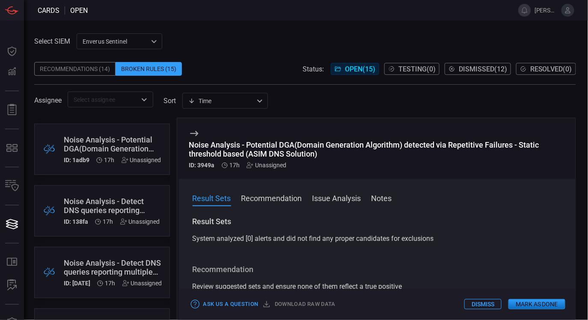
click at [109, 194] on div ".broken_cards_icon_0{fill:#39A4FF;} .broken_cards_icon_1{fill:none;stroke:#1918…" at bounding box center [102, 210] width 136 height 51
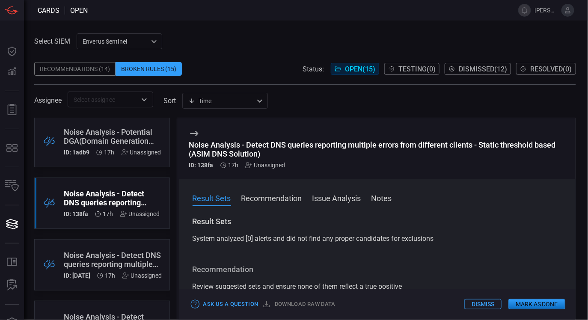
scroll to position [70, 0]
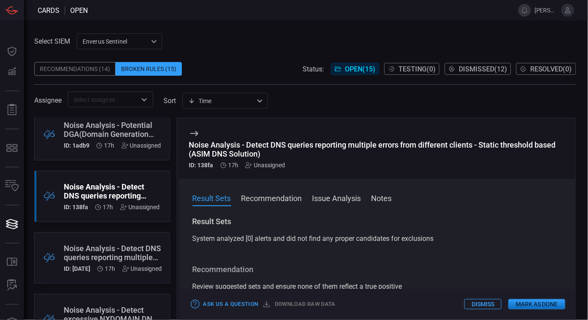
click at [108, 256] on div "Noise Analysis - Detect DNS queries reporting multiple errors from different cl…" at bounding box center [113, 253] width 98 height 18
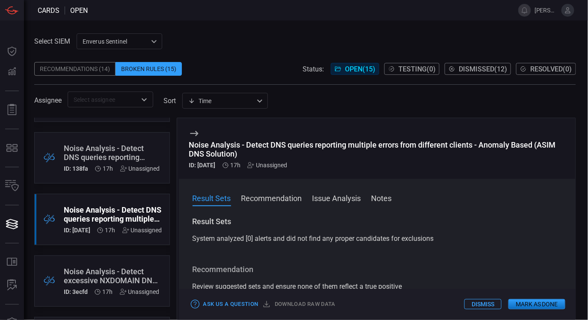
scroll to position [86, 0]
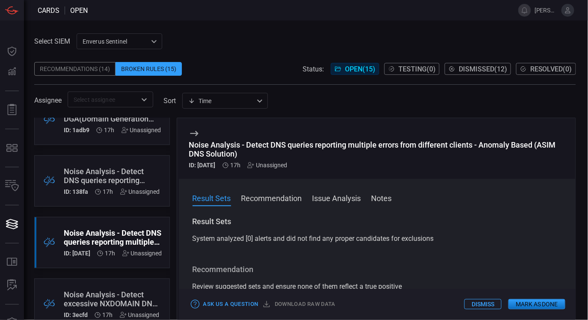
click at [121, 172] on div "Noise Analysis - Detect DNS queries reporting multiple errors from different cl…" at bounding box center [112, 176] width 96 height 18
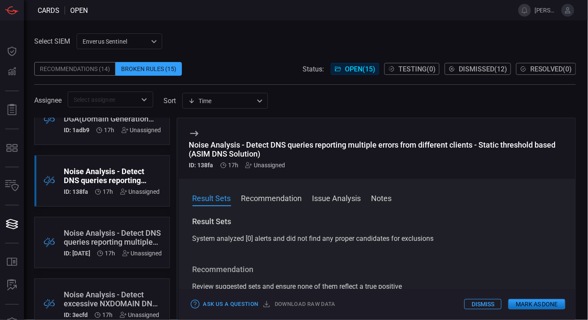
click at [107, 240] on div "Noise Analysis - Detect DNS queries reporting multiple errors from different cl…" at bounding box center [113, 238] width 98 height 18
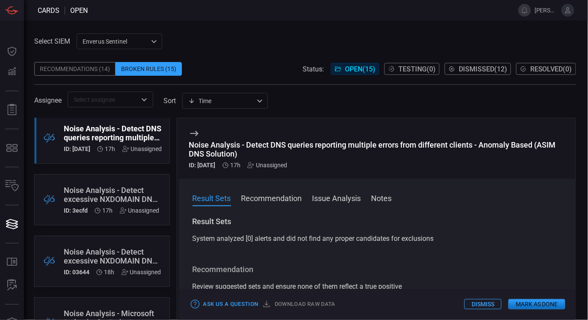
scroll to position [194, 0]
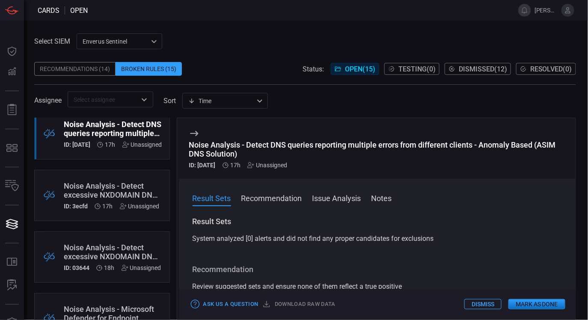
click at [111, 199] on div "Noise Analysis - Detect excessive NXDOMAIN DNS queries - Anomaly based (ASIM DN…" at bounding box center [112, 190] width 96 height 18
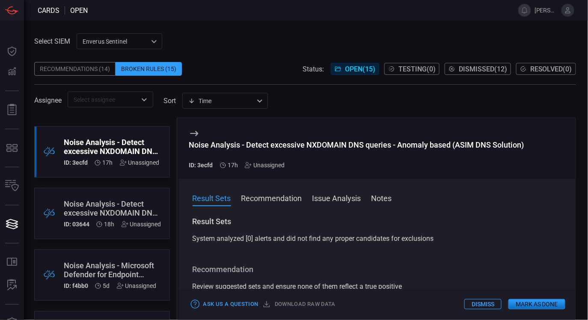
scroll to position [241, 0]
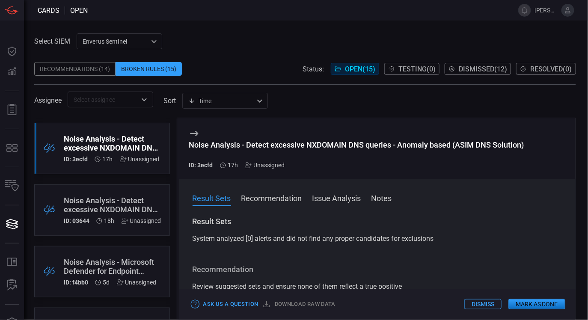
click at [113, 202] on div "Noise Analysis - Detect excessive NXDOMAIN DNS queries - Static threshold based…" at bounding box center [113, 205] width 98 height 18
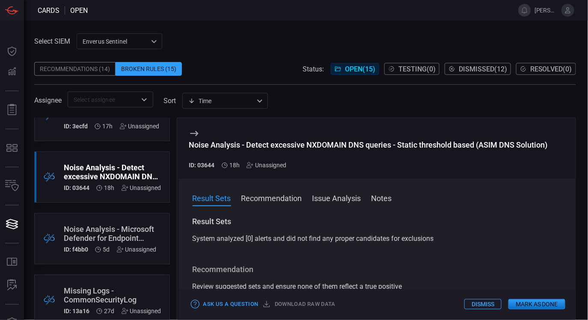
scroll to position [278, 0]
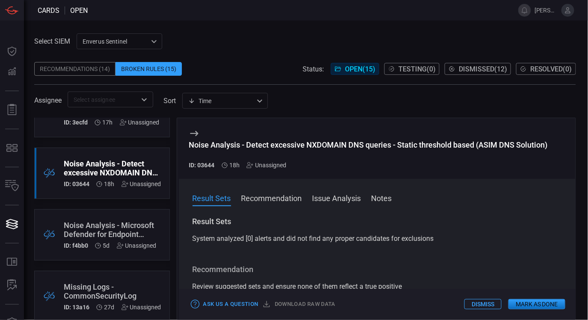
click at [122, 223] on div "Noise Analysis - Microsoft Defender for Endpoint Monitoring Task Scheduling" at bounding box center [110, 230] width 93 height 18
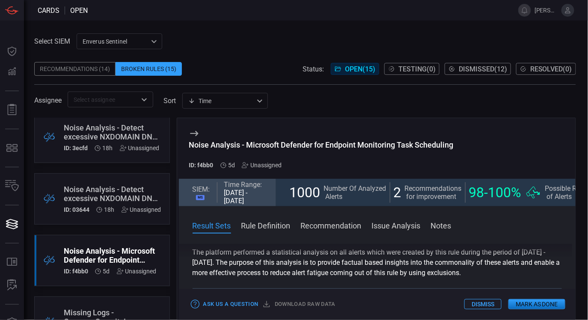
scroll to position [8, 0]
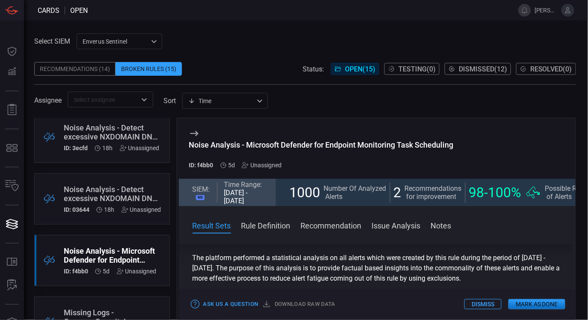
click at [96, 197] on div "Noise Analysis - Detect excessive NXDOMAIN DNS queries - Static threshold based…" at bounding box center [113, 194] width 98 height 18
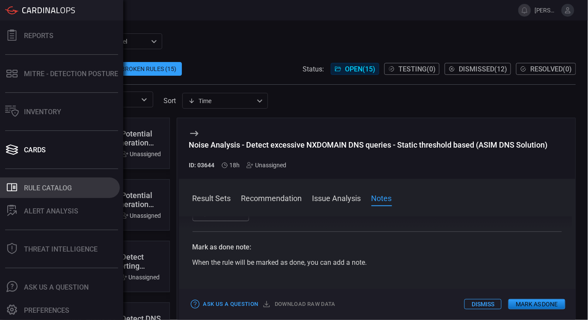
click at [50, 182] on button ".st0_rule_catalog_icon{fill: currentColor;} Rule Catalog" at bounding box center [60, 188] width 120 height 21
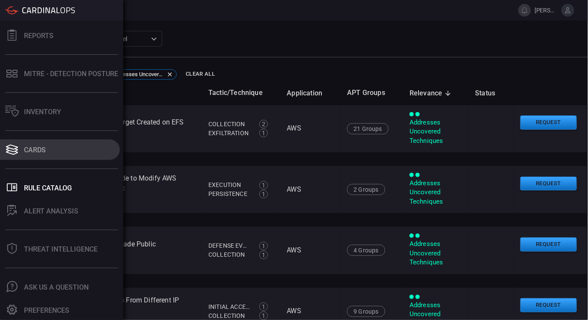
click at [27, 142] on button "Cards" at bounding box center [60, 149] width 120 height 21
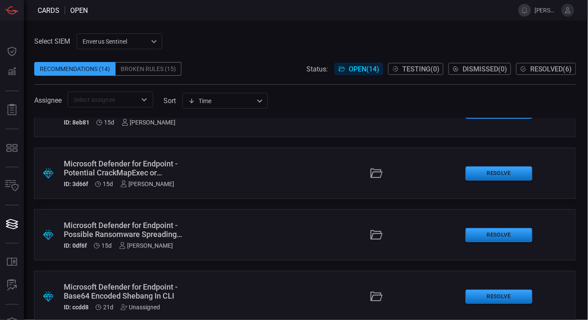
scroll to position [660, 0]
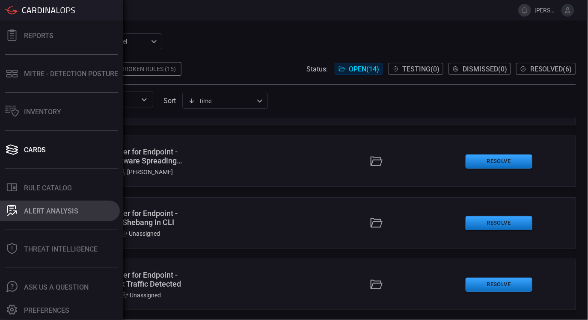
click at [65, 211] on div "ALERT ANALYSIS" at bounding box center [51, 211] width 54 height 8
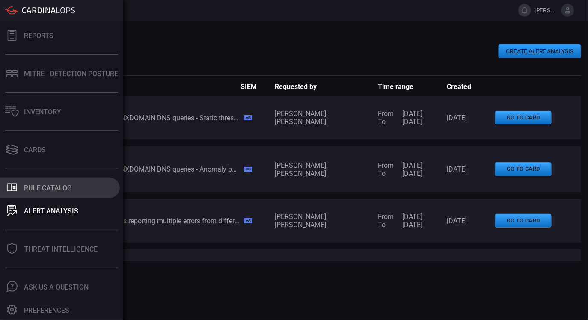
click at [59, 182] on button ".st0_rule_catalog_icon{fill: currentColor;} Rule Catalog" at bounding box center [60, 188] width 120 height 21
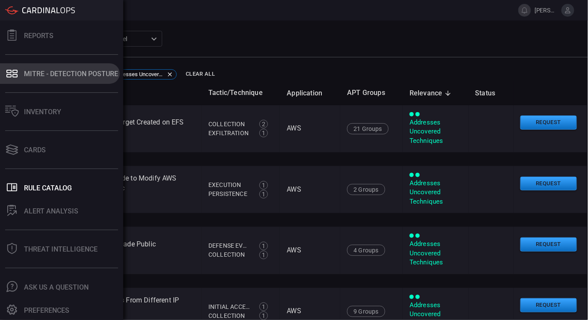
click at [34, 148] on div "Cards" at bounding box center [35, 150] width 22 height 8
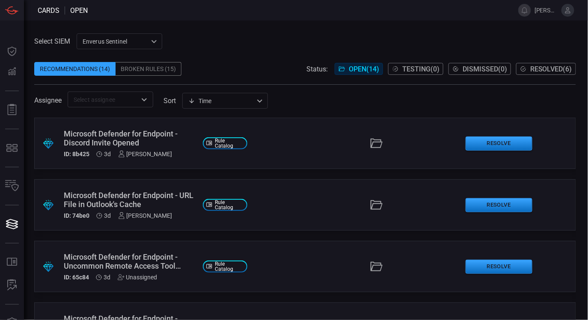
click at [154, 68] on div "Broken Rules (15)" at bounding box center [149, 69] width 66 height 14
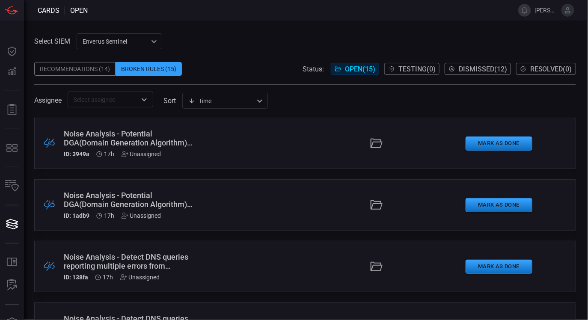
click at [153, 149] on div "Noise Analysis - Potential DGA(Domain Generation Algorithm) detected via Repeti…" at bounding box center [130, 143] width 132 height 28
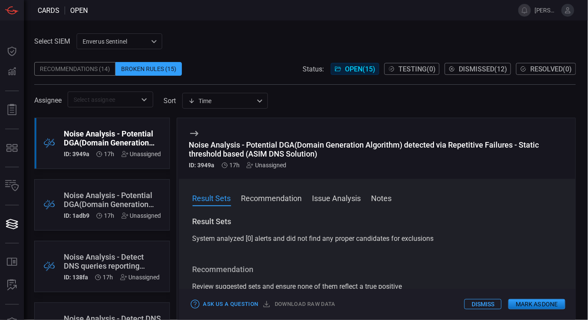
click at [481, 305] on button "Dismiss" at bounding box center [482, 304] width 37 height 10
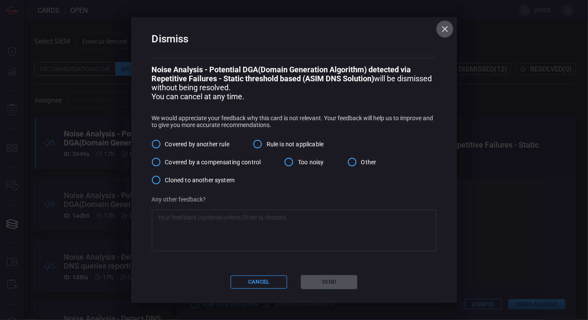
click at [440, 30] on icon "button" at bounding box center [445, 29] width 10 height 10
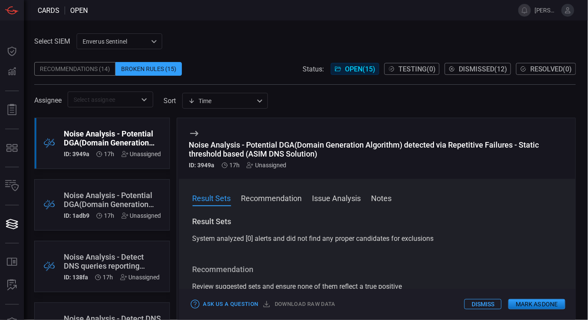
click at [483, 309] on button "Dismiss" at bounding box center [482, 304] width 37 height 10
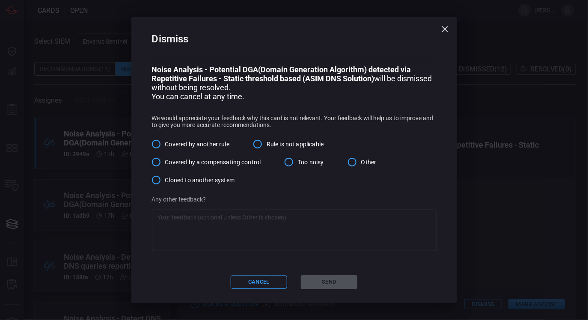
click at [353, 167] on input "Other" at bounding box center [352, 162] width 18 height 18
click at [403, 136] on div "Covered by another rule Rule is not applicable Covered by a compensating contro…" at bounding box center [294, 162] width 285 height 54
click at [352, 156] on input "Other" at bounding box center [352, 162] width 18 height 18
click at [354, 164] on input "Other" at bounding box center [352, 162] width 18 height 18
click at [262, 233] on textarea at bounding box center [294, 230] width 273 height 34
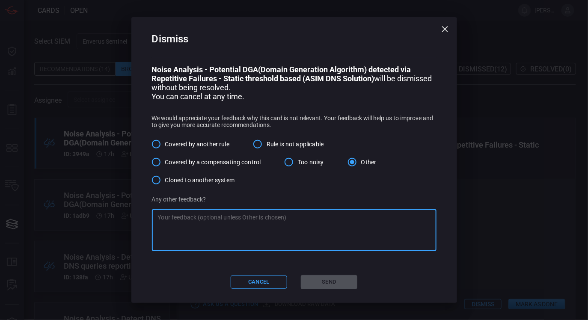
type textarea "n"
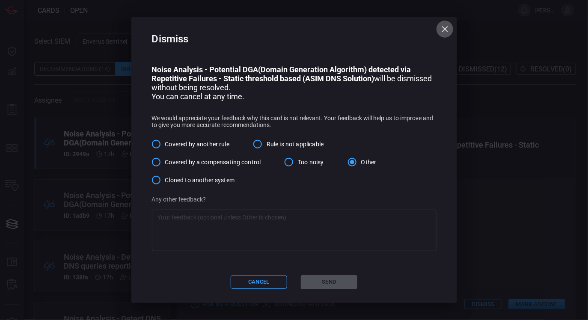
click at [444, 27] on icon "button" at bounding box center [445, 29] width 6 height 6
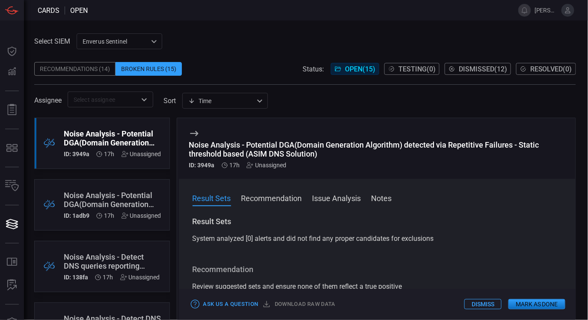
click at [271, 211] on span at bounding box center [377, 210] width 397 height 14
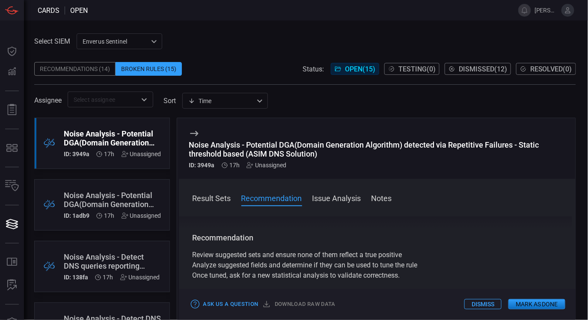
scroll to position [21, 0]
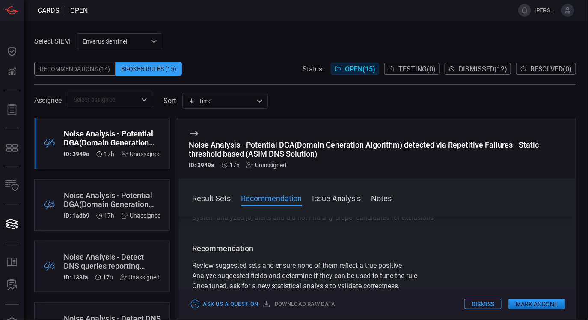
click at [475, 303] on button "Dismiss" at bounding box center [482, 304] width 37 height 10
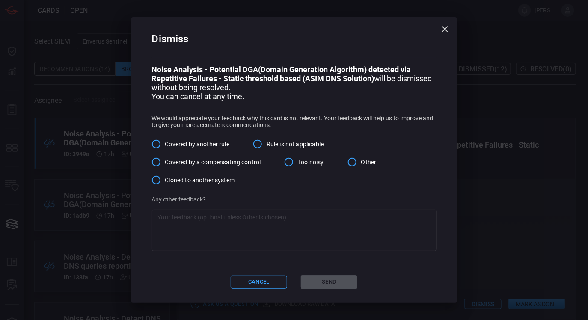
click at [355, 165] on input "Other" at bounding box center [352, 162] width 18 height 18
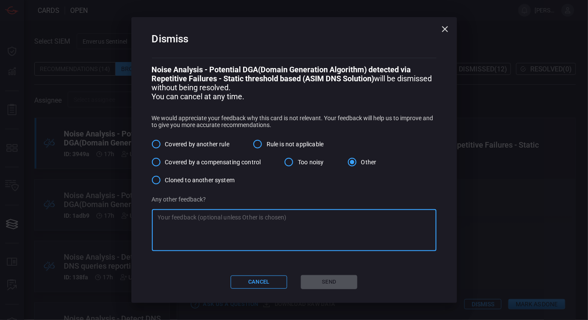
click at [308, 224] on textarea at bounding box center [294, 230] width 273 height 34
click at [202, 217] on textarea "No recomendartions" at bounding box center [294, 230] width 273 height 34
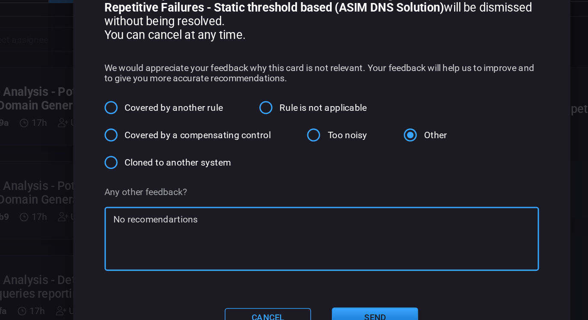
click at [243, 219] on textarea "No recomendartions" at bounding box center [294, 230] width 273 height 34
click at [229, 222] on textarea "No recomendations provided" at bounding box center [294, 230] width 273 height 34
click at [204, 220] on textarea "No recomendations provided" at bounding box center [294, 230] width 273 height 34
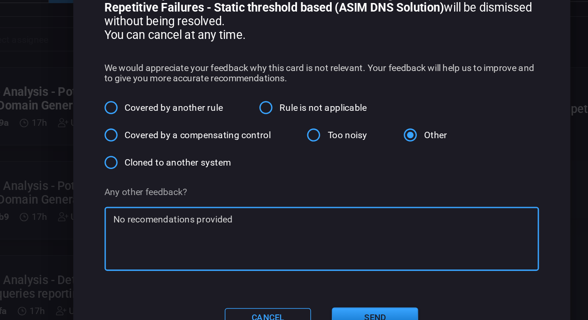
click at [204, 220] on textarea "No recomendations provided" at bounding box center [294, 230] width 273 height 34
click at [206, 221] on textarea "No recomendations provided" at bounding box center [294, 230] width 273 height 34
click at [177, 224] on textarea "No recomendations provided" at bounding box center [294, 230] width 273 height 34
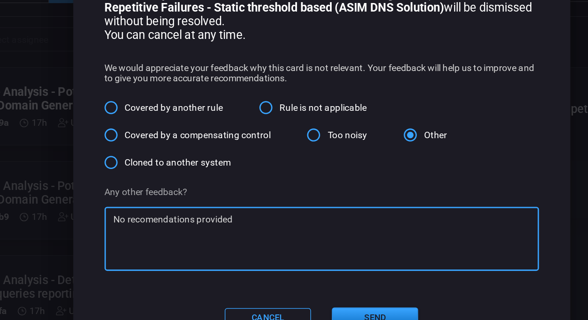
click at [183, 220] on textarea "No recomendations provided" at bounding box center [294, 230] width 273 height 34
paste textarea "m"
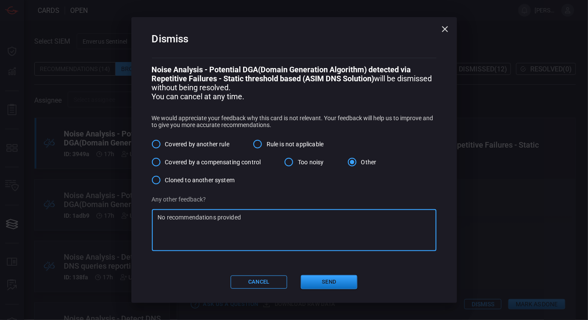
type textarea "No recommendations provided"
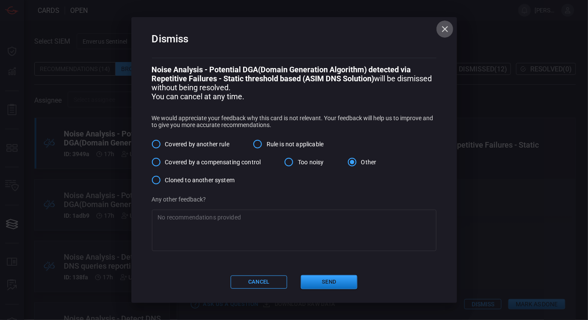
click at [444, 26] on icon "button" at bounding box center [445, 29] width 10 height 10
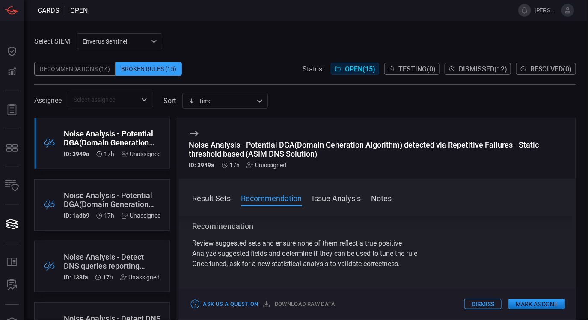
scroll to position [45, 0]
click at [475, 302] on button "Dismiss" at bounding box center [482, 304] width 37 height 10
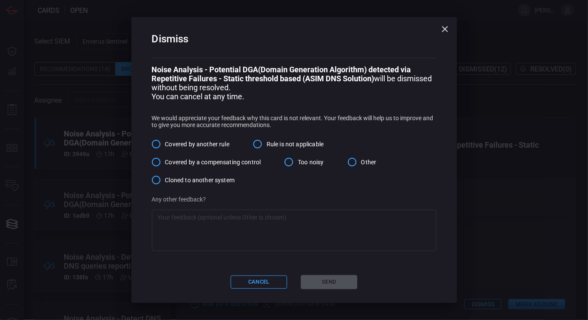
click at [355, 165] on input "Other" at bounding box center [352, 162] width 18 height 18
click at [298, 228] on textarea at bounding box center [294, 230] width 273 height 34
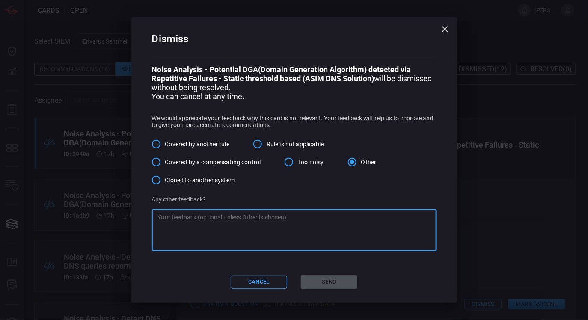
paste textarea "No recommendations provided"
type textarea "No recommendations provided"
click at [334, 288] on button "Send" at bounding box center [329, 282] width 56 height 14
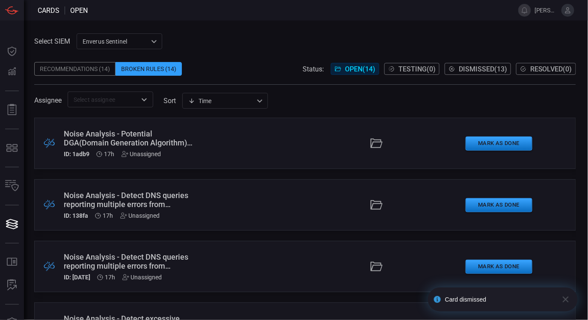
click at [134, 143] on div "Noise Analysis - Potential DGA(Domain Generation Algorithm) detected via Repeti…" at bounding box center [130, 138] width 132 height 18
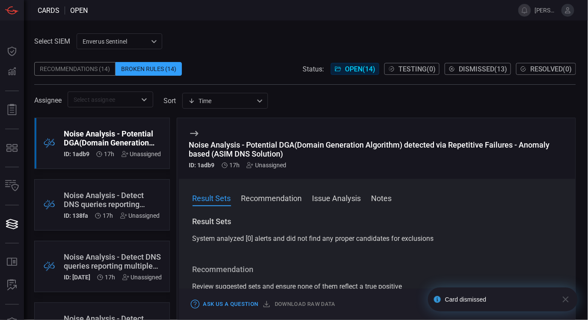
click at [565, 297] on icon "button" at bounding box center [566, 299] width 10 height 10
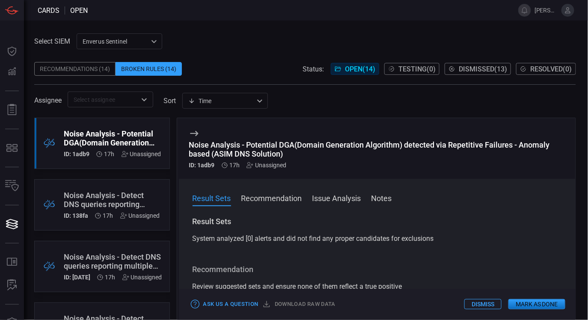
click at [484, 304] on button "Dismiss" at bounding box center [482, 304] width 37 height 10
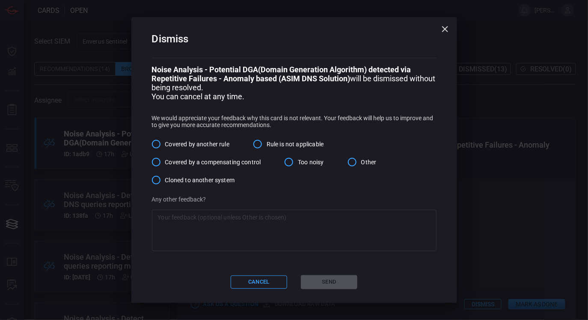
click at [352, 165] on input "Other" at bounding box center [352, 162] width 18 height 18
click at [330, 210] on div "Noise Analysis - Potential DGA(Domain Generation Algorithm) detected via Repeti…" at bounding box center [294, 158] width 285 height 186
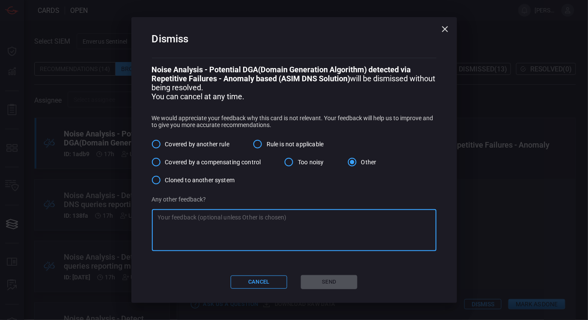
click at [325, 229] on textarea at bounding box center [294, 230] width 273 height 34
paste textarea "No recommendations provided"
type textarea "No recommendations provided"
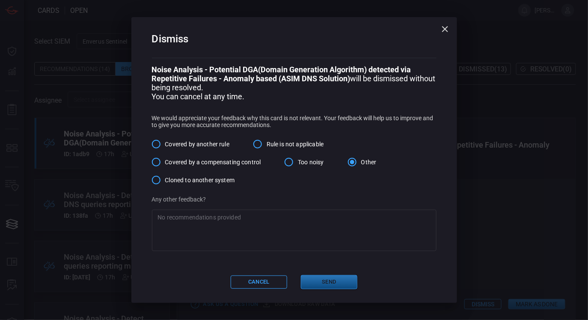
click at [322, 283] on button "Send" at bounding box center [329, 282] width 56 height 14
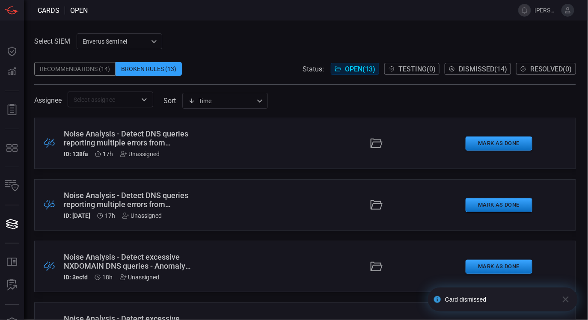
click at [285, 139] on div ".broken_cards_icon_0{fill:#39A4FF;} .broken_cards_icon_1{fill:none;stroke:#1918…" at bounding box center [305, 143] width 542 height 51
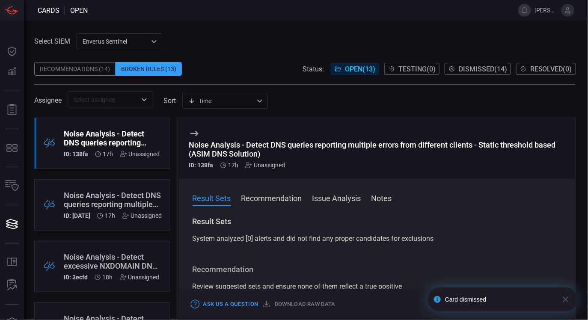
click at [568, 295] on icon "button" at bounding box center [566, 299] width 10 height 10
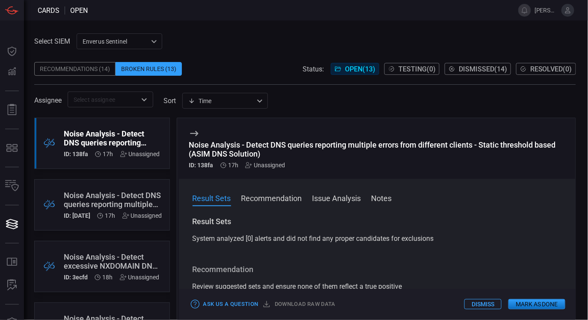
click at [471, 300] on button "Dismiss" at bounding box center [482, 304] width 37 height 10
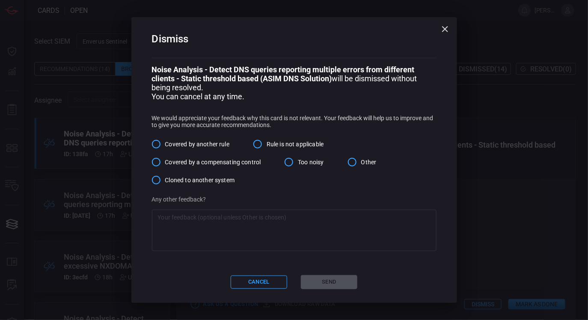
click at [357, 163] on input "Other" at bounding box center [352, 162] width 18 height 18
click at [327, 214] on div "x ​" at bounding box center [294, 231] width 285 height 42
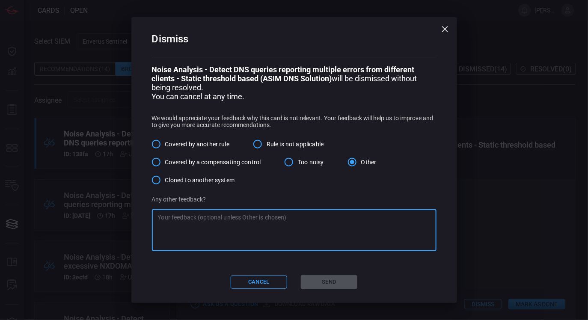
paste textarea "No recommendations provided"
type textarea "No recommendations provided"
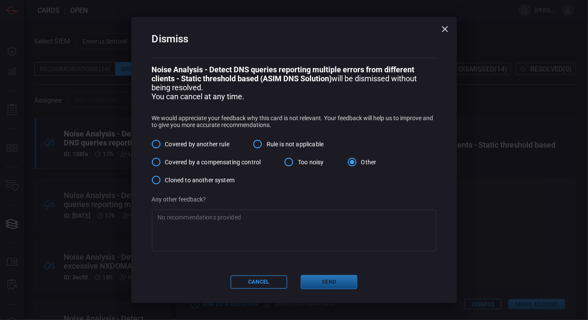
click at [333, 282] on button "Send" at bounding box center [329, 282] width 56 height 14
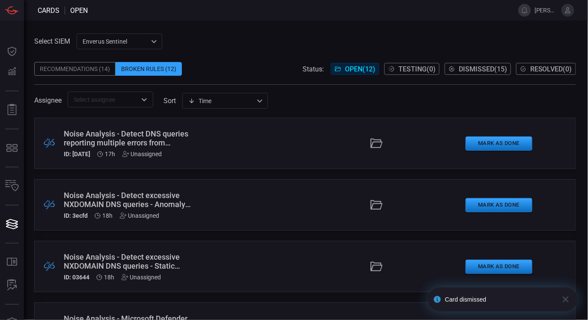
click at [220, 128] on div ".broken_cards_icon_0{fill:#39A4FF;} .broken_cards_icon_1{fill:none;stroke:#1918…" at bounding box center [305, 143] width 542 height 51
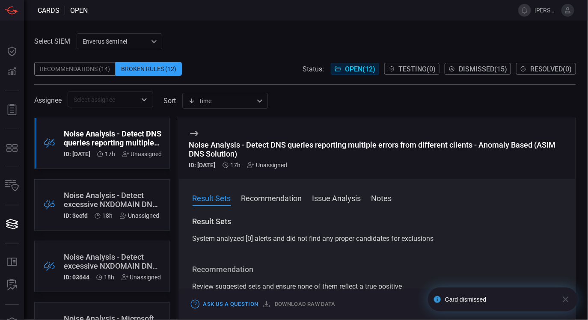
click at [567, 298] on icon "button" at bounding box center [566, 300] width 6 height 6
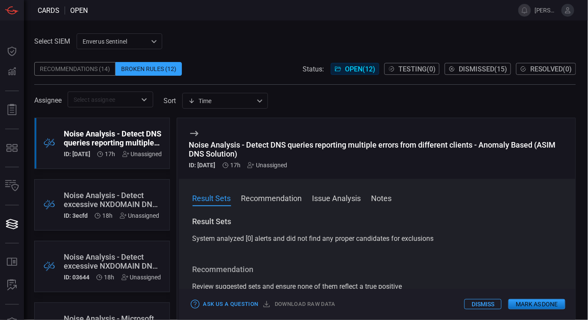
scroll to position [7, 0]
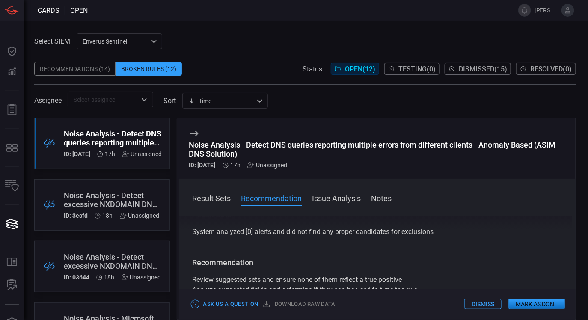
click at [487, 304] on button "Dismiss" at bounding box center [482, 304] width 37 height 10
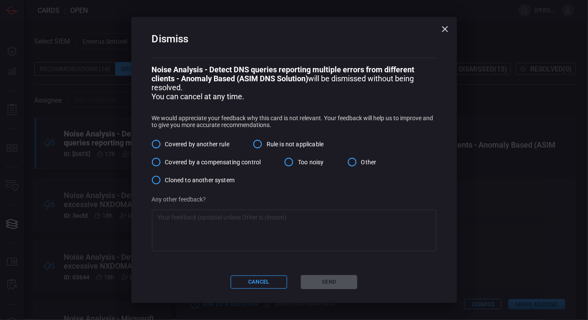
click at [354, 159] on input "Other" at bounding box center [352, 162] width 18 height 18
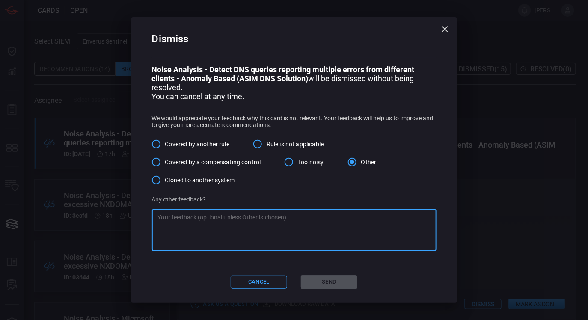
click at [329, 242] on textarea at bounding box center [294, 230] width 273 height 34
paste textarea "No recommendations provided"
type textarea "No recommendations provided"
click at [316, 284] on button "Send" at bounding box center [329, 282] width 56 height 14
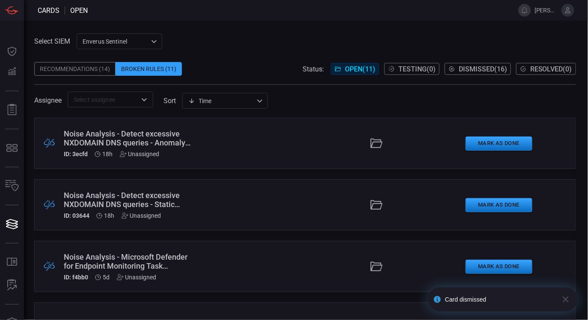
click at [326, 131] on div ".broken_cards_icon_0{fill:#39A4FF;} .broken_cards_icon_1{fill:none;stroke:#1918…" at bounding box center [305, 143] width 542 height 51
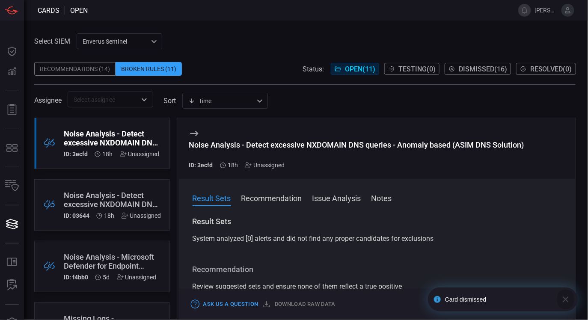
click at [565, 299] on icon "button" at bounding box center [566, 300] width 6 height 6
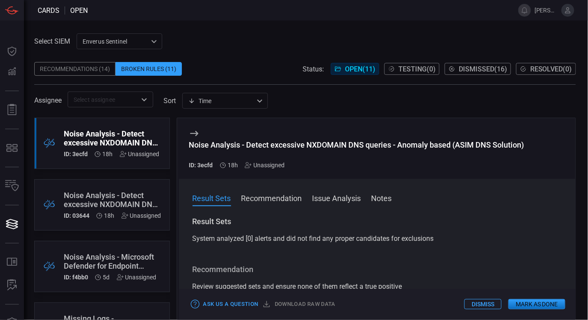
click at [482, 301] on button "Dismiss" at bounding box center [482, 304] width 37 height 10
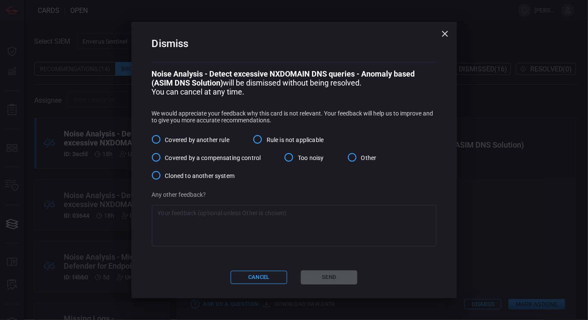
click at [353, 153] on input "Other" at bounding box center [352, 157] width 18 height 18
click at [339, 227] on textarea at bounding box center [294, 226] width 273 height 34
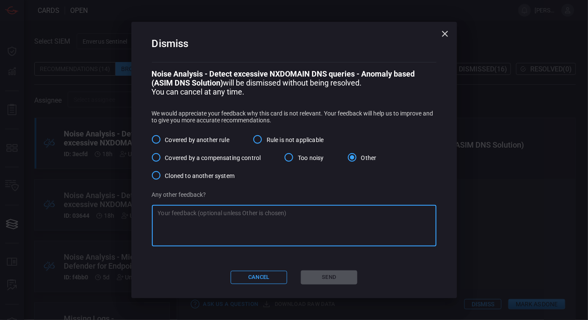
paste textarea "No recommendations provided"
type textarea "No recommendations provided"
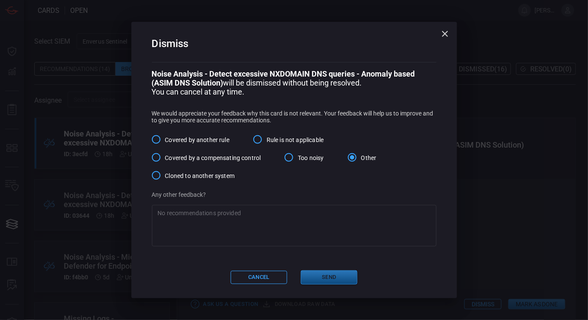
click at [323, 276] on button "Send" at bounding box center [329, 277] width 56 height 14
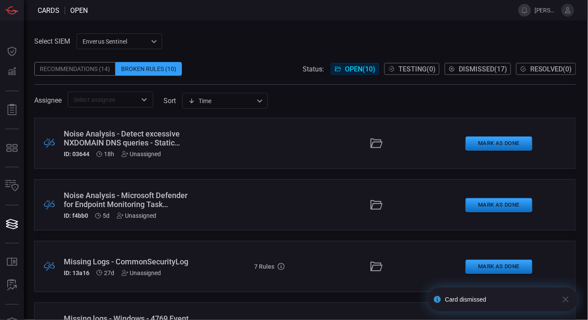
click at [285, 157] on div ".broken_cards_icon_0{fill:#39A4FF;} .broken_cards_icon_1{fill:none;stroke:#1918…" at bounding box center [305, 143] width 542 height 51
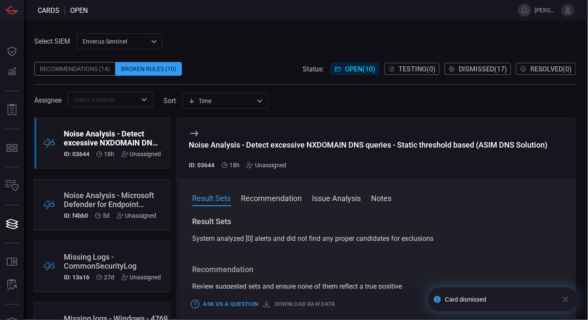
click at [564, 301] on icon "button" at bounding box center [566, 299] width 10 height 10
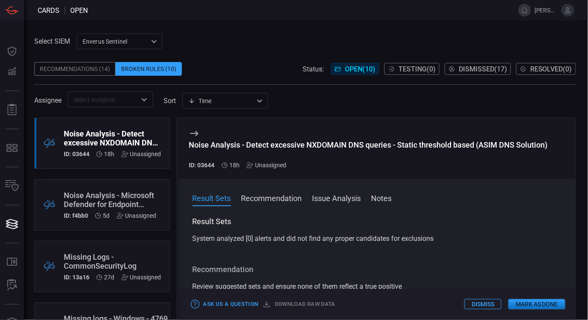
click at [472, 305] on button "Dismiss" at bounding box center [482, 304] width 37 height 10
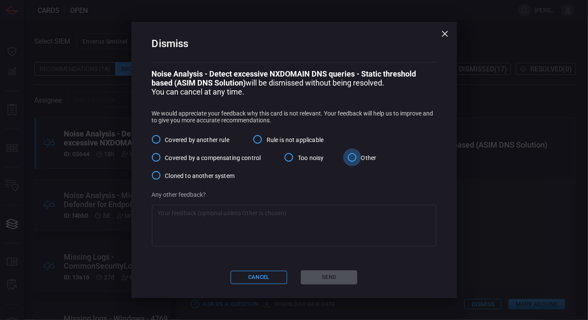
click at [353, 160] on input "Other" at bounding box center [352, 157] width 18 height 18
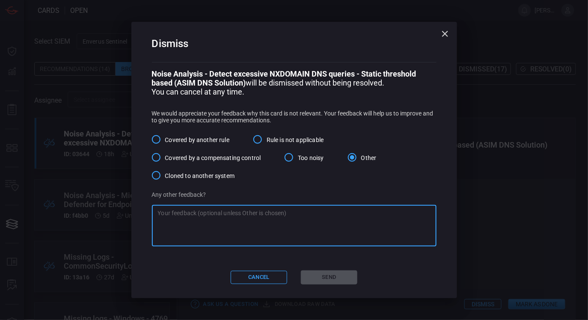
click at [330, 230] on textarea at bounding box center [294, 226] width 273 height 34
paste textarea "No recommendations provided"
type textarea "No recommendations provided"
click at [321, 275] on button "Send" at bounding box center [329, 277] width 56 height 14
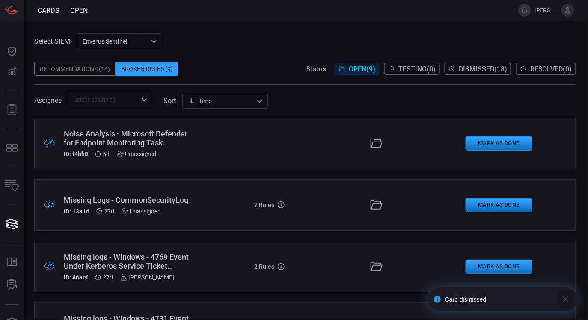
click at [567, 298] on icon "button" at bounding box center [566, 300] width 6 height 6
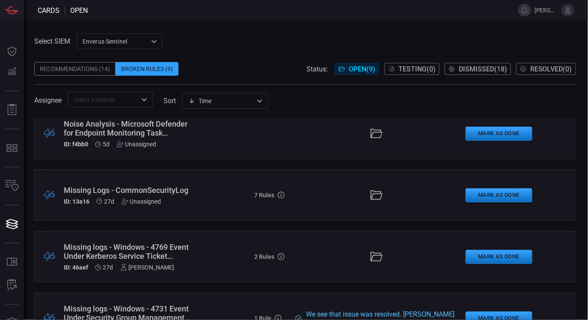
scroll to position [12, 0]
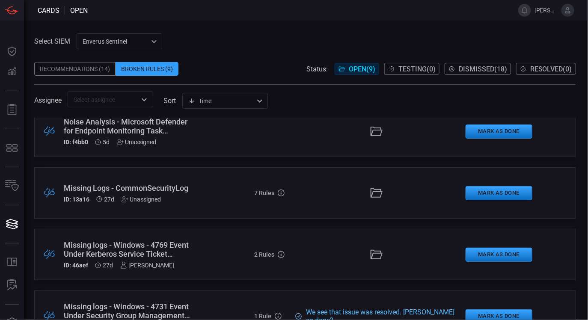
click at [177, 122] on div "Noise Analysis - Microsoft Defender for Endpoint Monitoring Task Scheduling" at bounding box center [130, 126] width 132 height 18
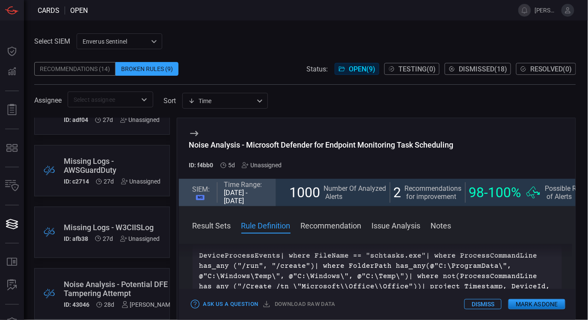
scroll to position [352, 0]
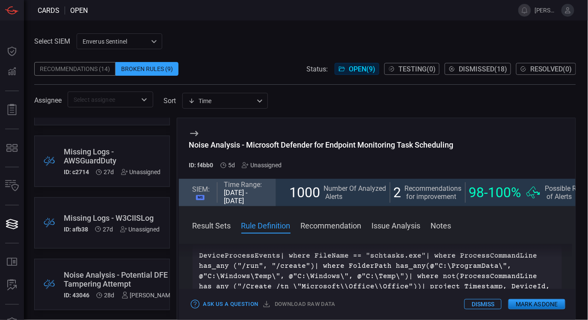
click at [140, 284] on div "Noise Analysis - Potential DFE Tampering Attempt" at bounding box center [120, 279] width 112 height 18
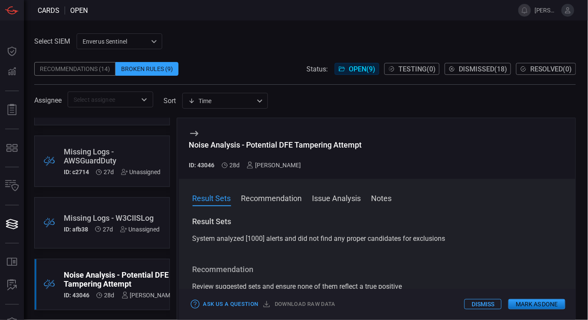
click at [85, 70] on div "Recommendations (14)" at bounding box center [74, 69] width 81 height 14
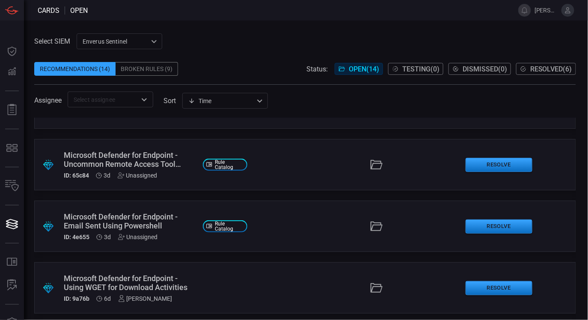
scroll to position [102, 0]
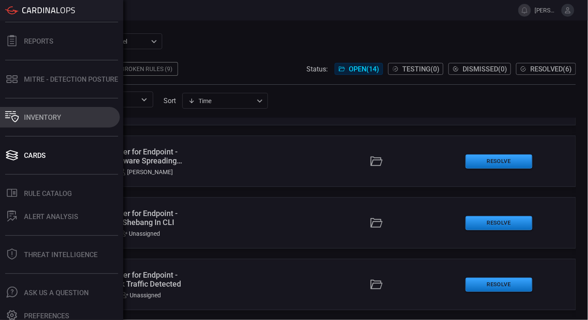
scroll to position [74, 0]
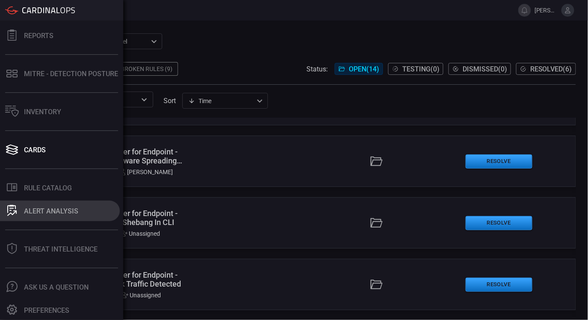
click at [72, 210] on div "ALERT ANALYSIS" at bounding box center [51, 211] width 54 height 8
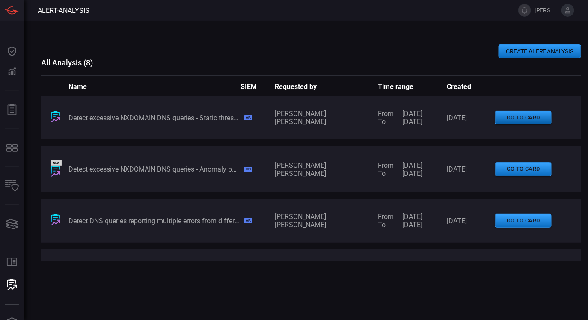
click at [507, 121] on button "go to card" at bounding box center [523, 118] width 56 height 14
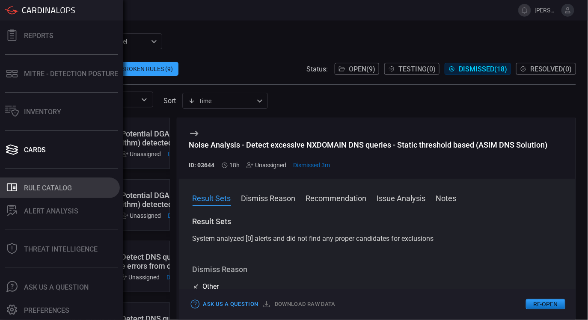
click at [71, 195] on button ".st0_rule_catalog_icon{fill: currentColor;} Rule Catalog" at bounding box center [60, 188] width 120 height 21
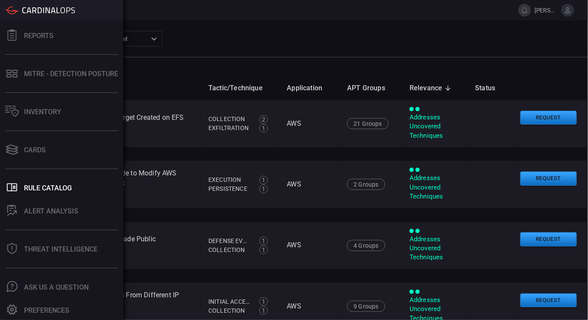
click at [45, 133] on div "Dashboard Detections Reports MITRE - Detection Posture Inventory Cards .st0_rul…" at bounding box center [61, 171] width 123 height 300
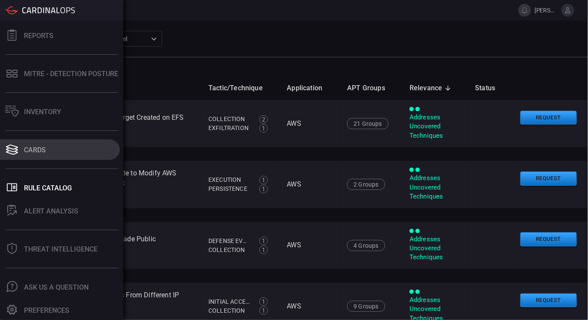
click at [51, 151] on button "Cards" at bounding box center [60, 149] width 120 height 21
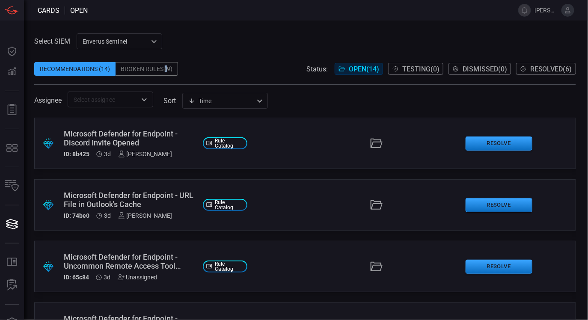
click at [165, 70] on div "Broken Rules (9)" at bounding box center [147, 69] width 62 height 14
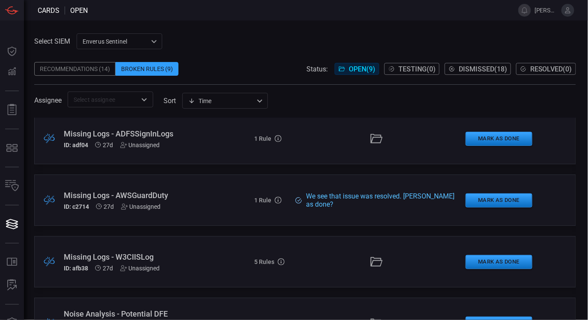
scroll to position [352, 0]
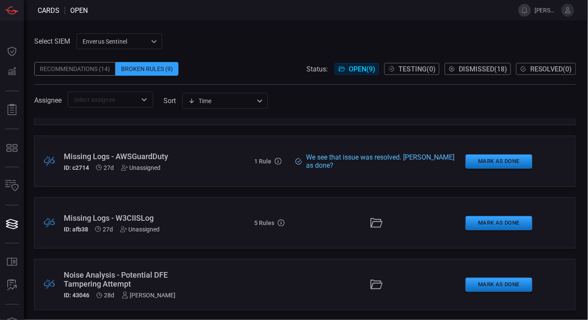
click at [149, 279] on div "Noise Analysis - Potential DFE Tampering Attempt" at bounding box center [130, 279] width 132 height 18
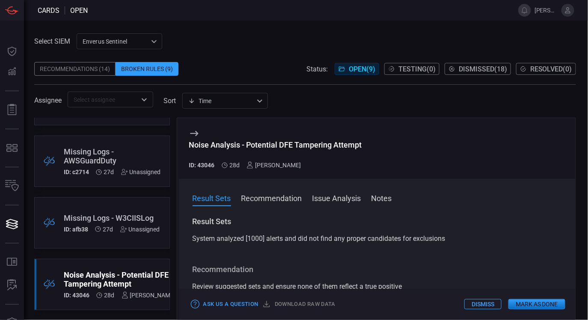
click at [88, 75] on div "Recommendations (14)" at bounding box center [74, 69] width 81 height 14
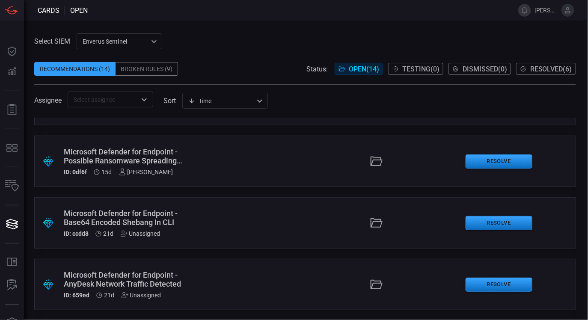
scroll to position [653, 0]
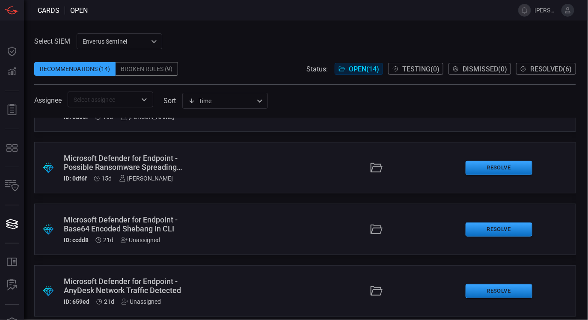
click at [154, 280] on div "Microsoft Defender for Endpoint - AnyDesk Network Traffic Detected" at bounding box center [130, 286] width 132 height 18
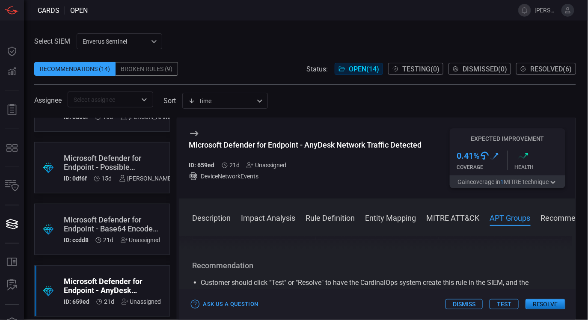
scroll to position [1398, 0]
click at [330, 222] on button "Rule Definition" at bounding box center [330, 217] width 49 height 10
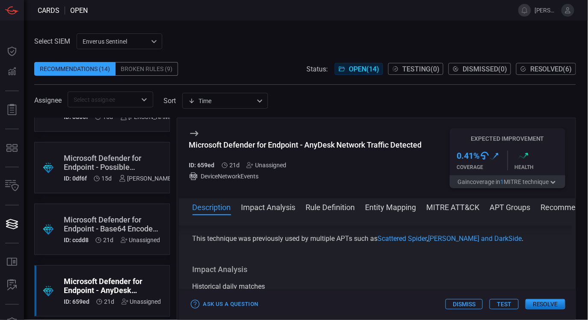
scroll to position [660, 0]
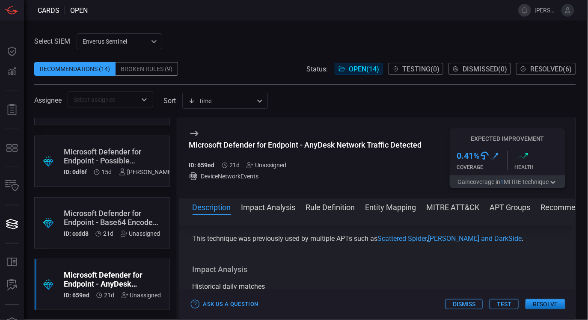
click at [273, 206] on button "Impact Analysis" at bounding box center [268, 207] width 54 height 10
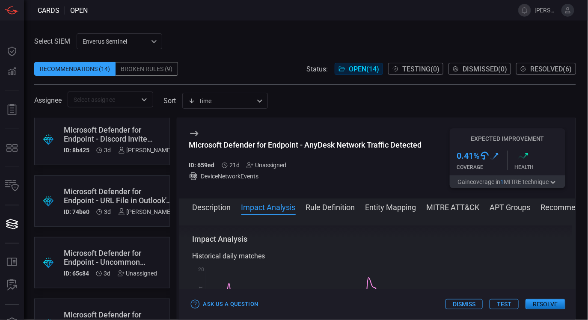
scroll to position [0, 0]
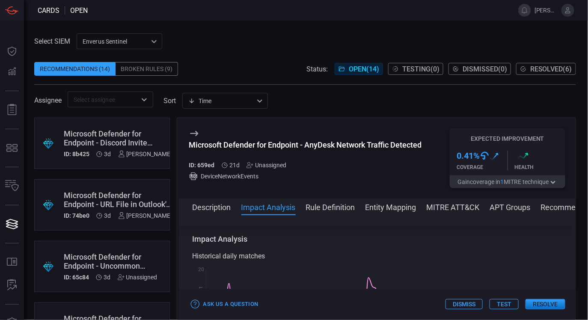
click at [124, 148] on div "Microsoft Defender for Endpoint - Discord Invite Opened ID: 8b425 3d Jared Roese" at bounding box center [118, 143] width 109 height 28
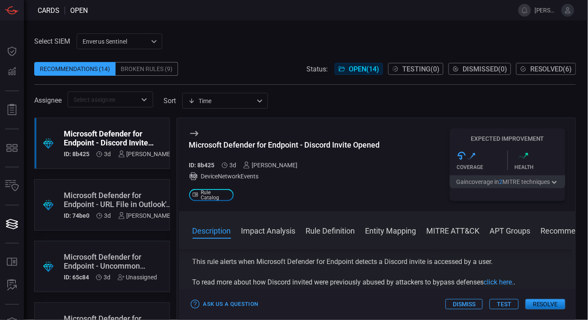
scroll to position [83, 0]
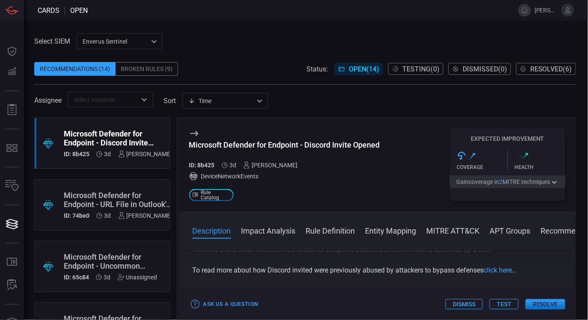
click at [149, 199] on div "Microsoft Defender for Endpoint - URL File in Outlook's Cache" at bounding box center [118, 200] width 109 height 18
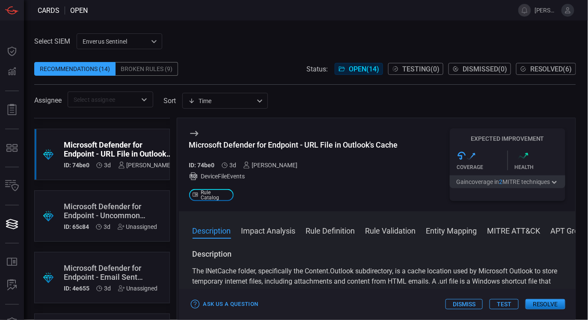
scroll to position [51, 0]
click at [139, 202] on div "Microsoft Defender for Endpoint - Uncommon Remote Access Tool Traffic" at bounding box center [111, 211] width 94 height 18
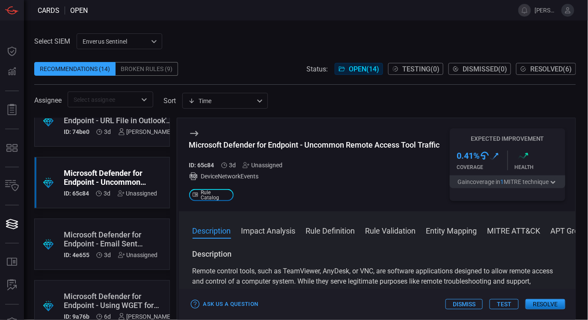
scroll to position [86, 0]
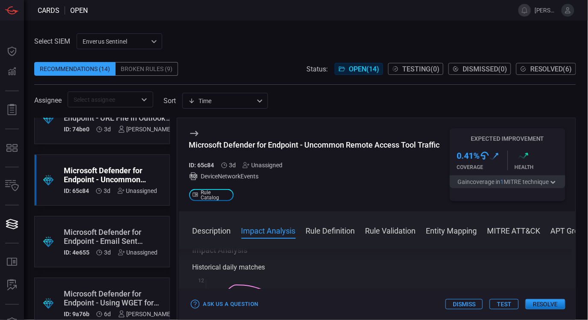
click at [336, 234] on button "Rule Definition" at bounding box center [330, 230] width 49 height 10
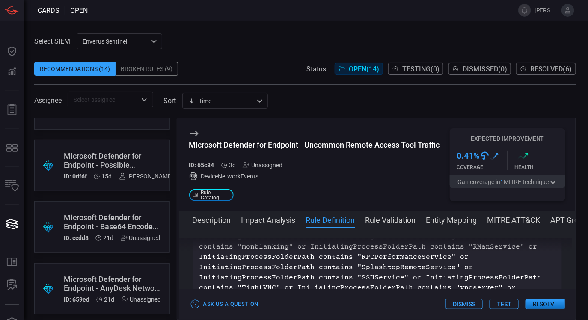
scroll to position [660, 0]
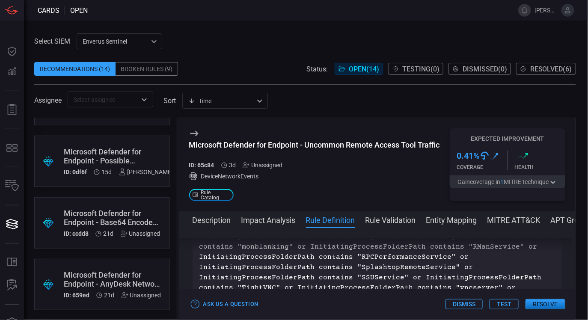
click at [114, 213] on div "Microsoft Defender for Endpoint - Base64 Encoded Shebang In CLI" at bounding box center [112, 218] width 97 height 18
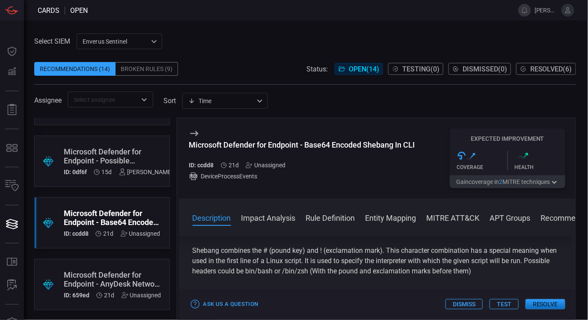
scroll to position [50, 0]
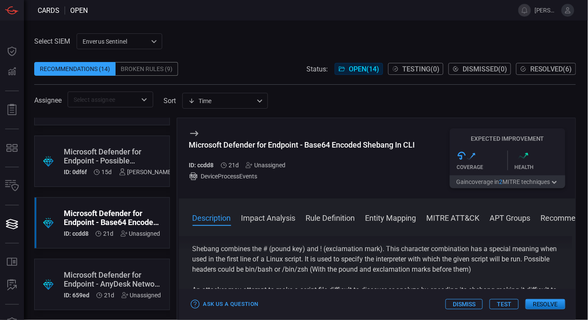
click at [160, 59] on span at bounding box center [305, 55] width 542 height 13
click at [155, 74] on div "Broken Rules (9)" at bounding box center [147, 69] width 62 height 14
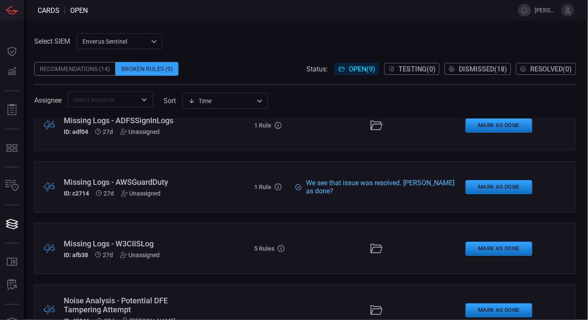
scroll to position [352, 0]
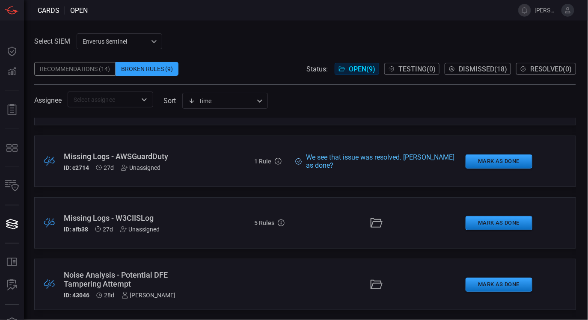
click at [128, 285] on div "Noise Analysis - Potential DFE Tampering Attempt" at bounding box center [130, 279] width 132 height 18
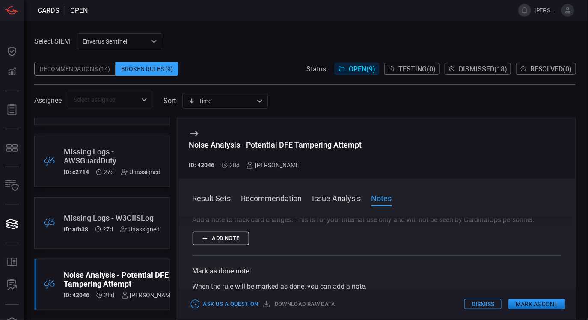
scroll to position [269, 0]
